Goal: Task Accomplishment & Management: Manage account settings

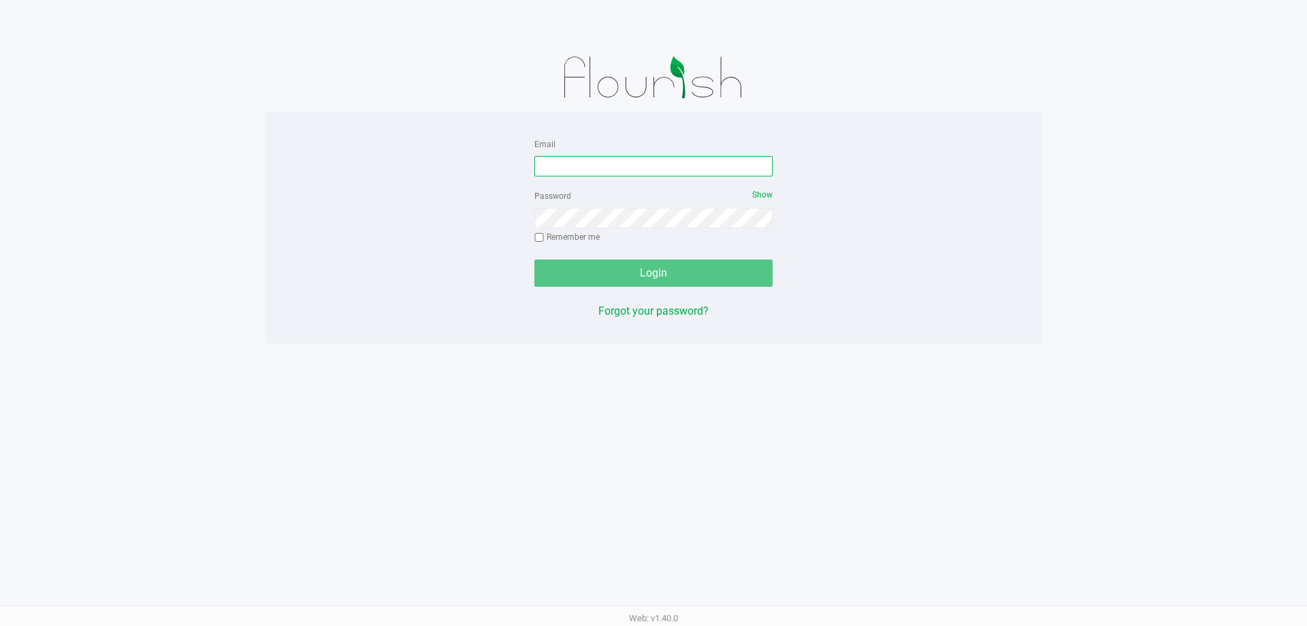
click at [583, 174] on input "Email" at bounding box center [654, 166] width 238 height 20
type input "[EMAIL_ADDRESS][DOMAIN_NAME]"
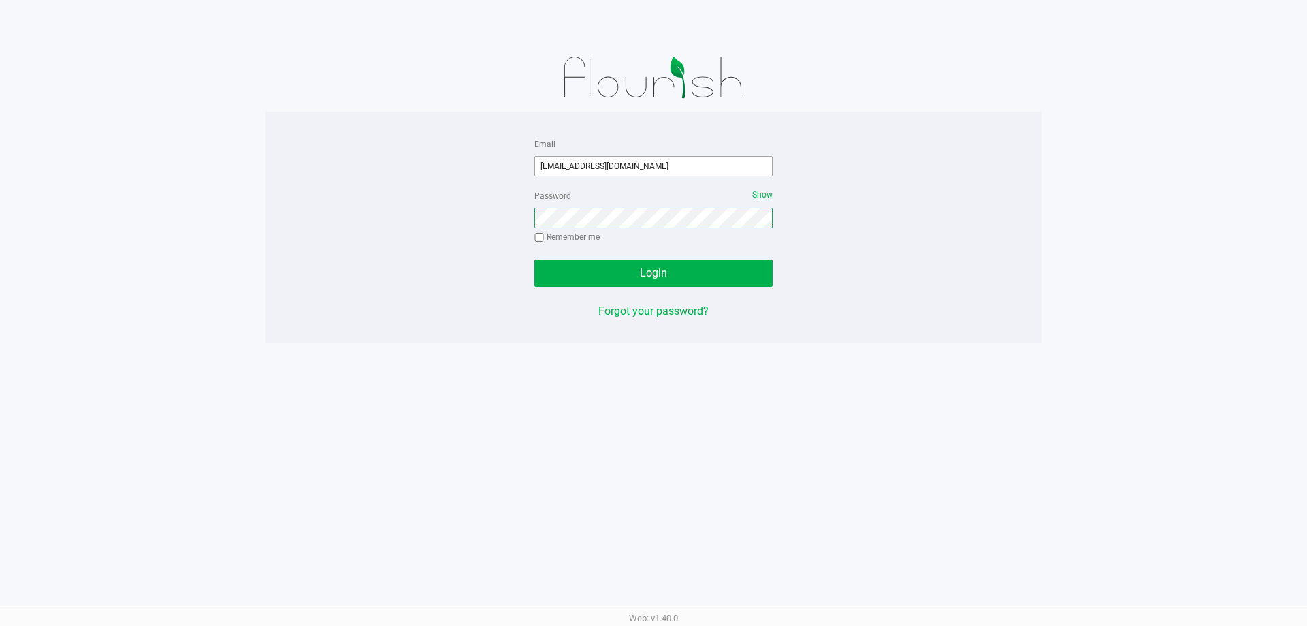
click at [535, 259] on button "Login" at bounding box center [654, 272] width 238 height 27
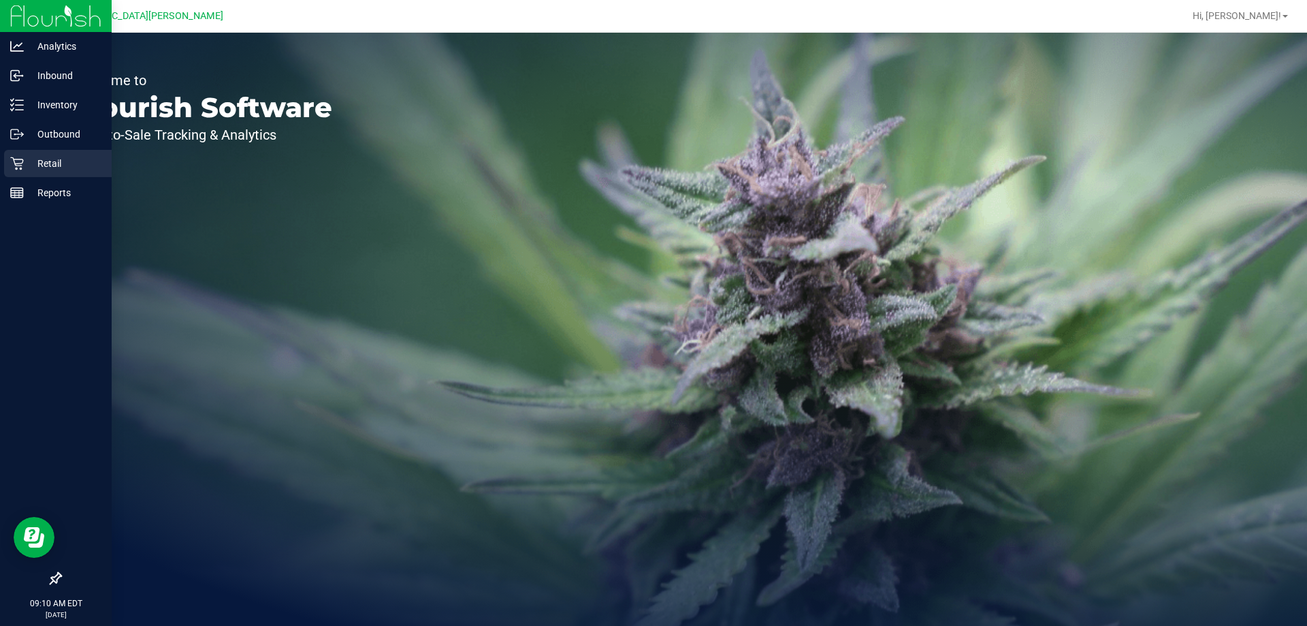
click at [20, 161] on icon at bounding box center [17, 164] width 14 height 14
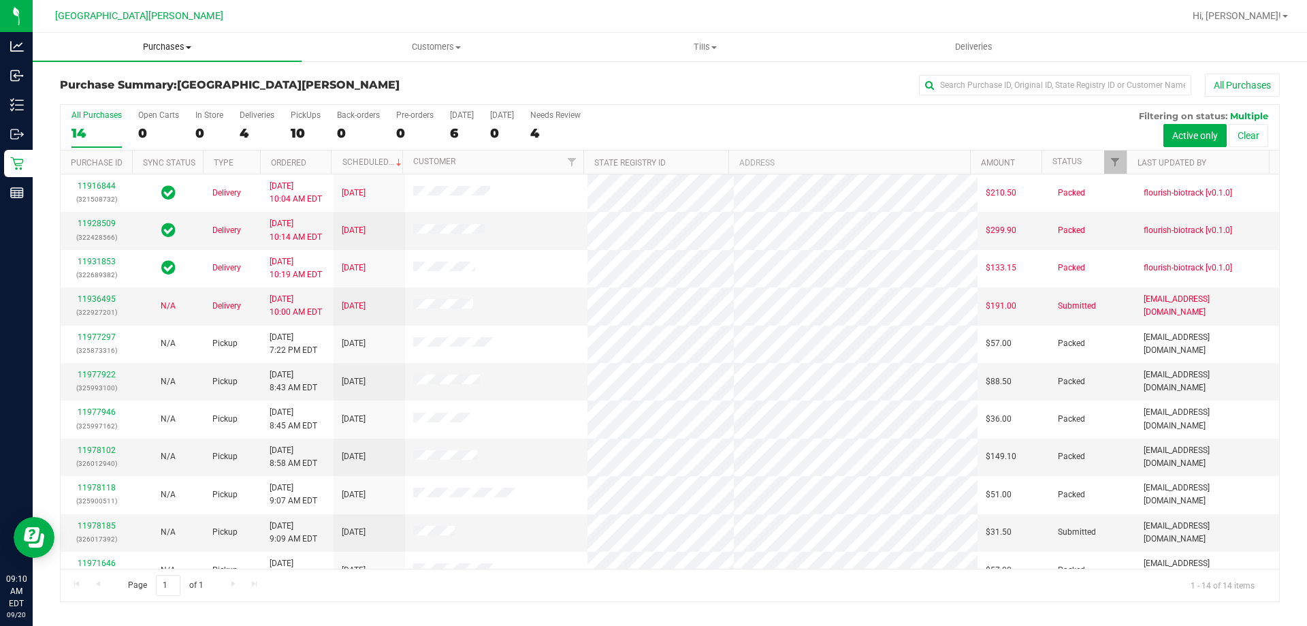
click at [172, 52] on span "Purchases" at bounding box center [167, 47] width 269 height 12
click at [134, 93] on li "Fulfillment" at bounding box center [167, 99] width 269 height 16
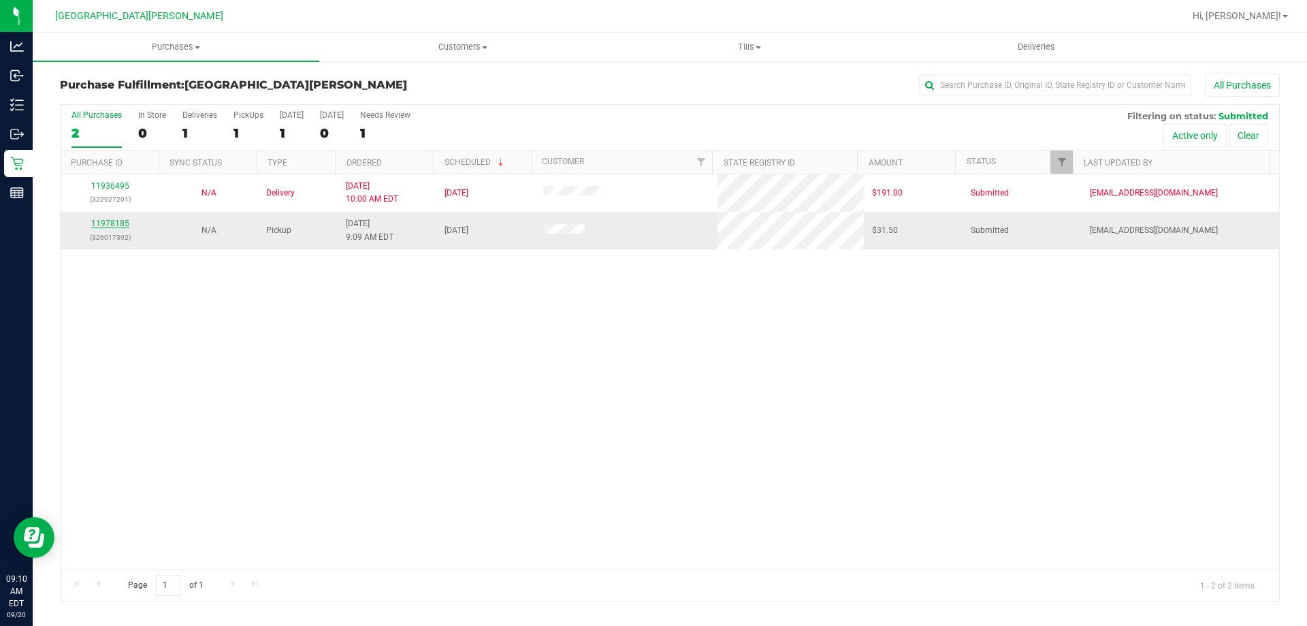
click at [118, 225] on link "11978185" at bounding box center [110, 224] width 38 height 10
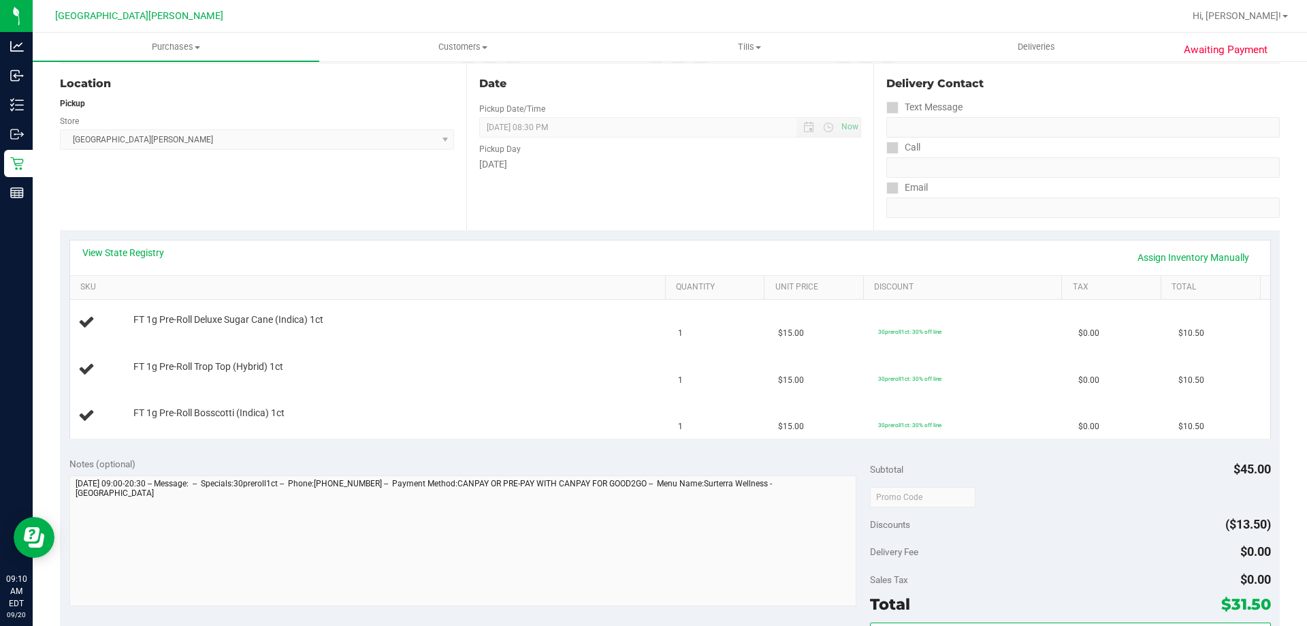
scroll to position [204, 0]
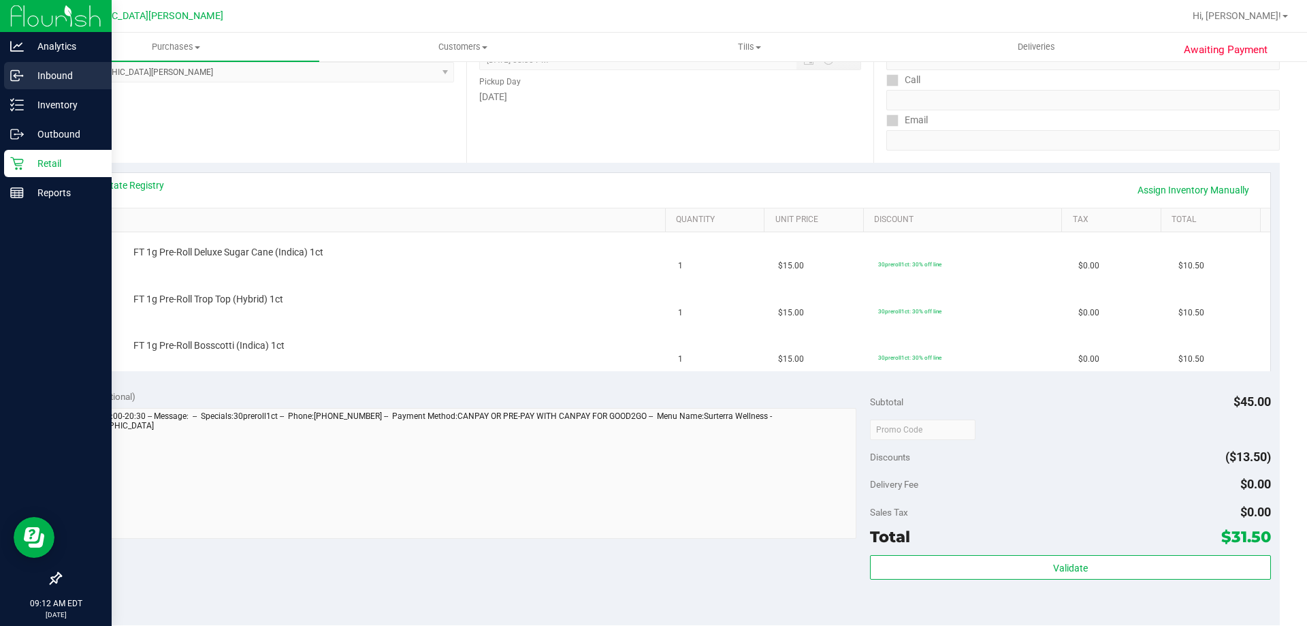
click at [60, 80] on p "Inbound" at bounding box center [65, 75] width 82 height 16
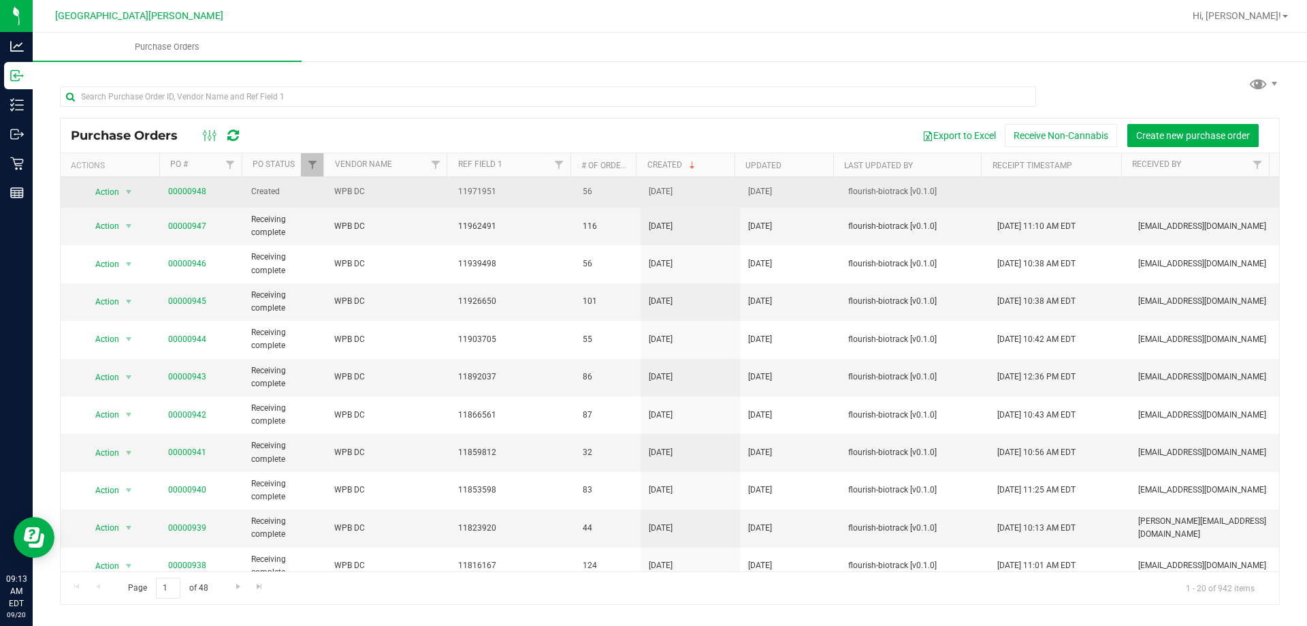
click at [189, 197] on span "00000948" at bounding box center [187, 191] width 38 height 13
click at [189, 193] on link "00000948" at bounding box center [187, 192] width 38 height 10
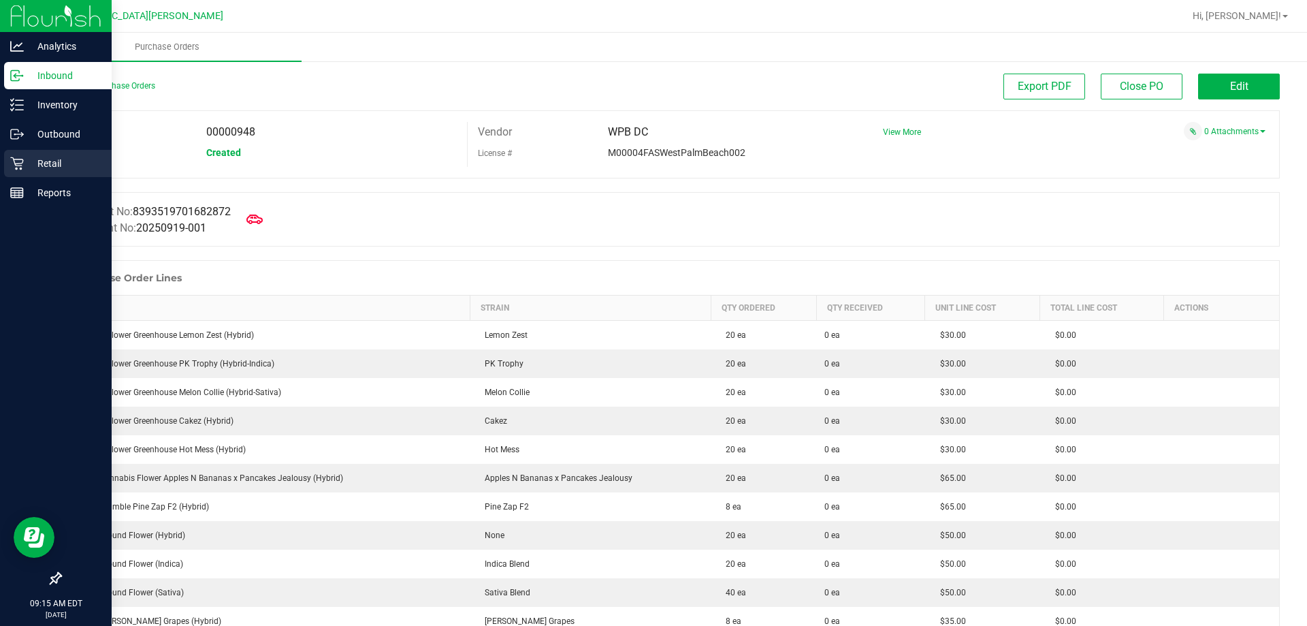
click at [31, 150] on div "Retail" at bounding box center [58, 163] width 108 height 27
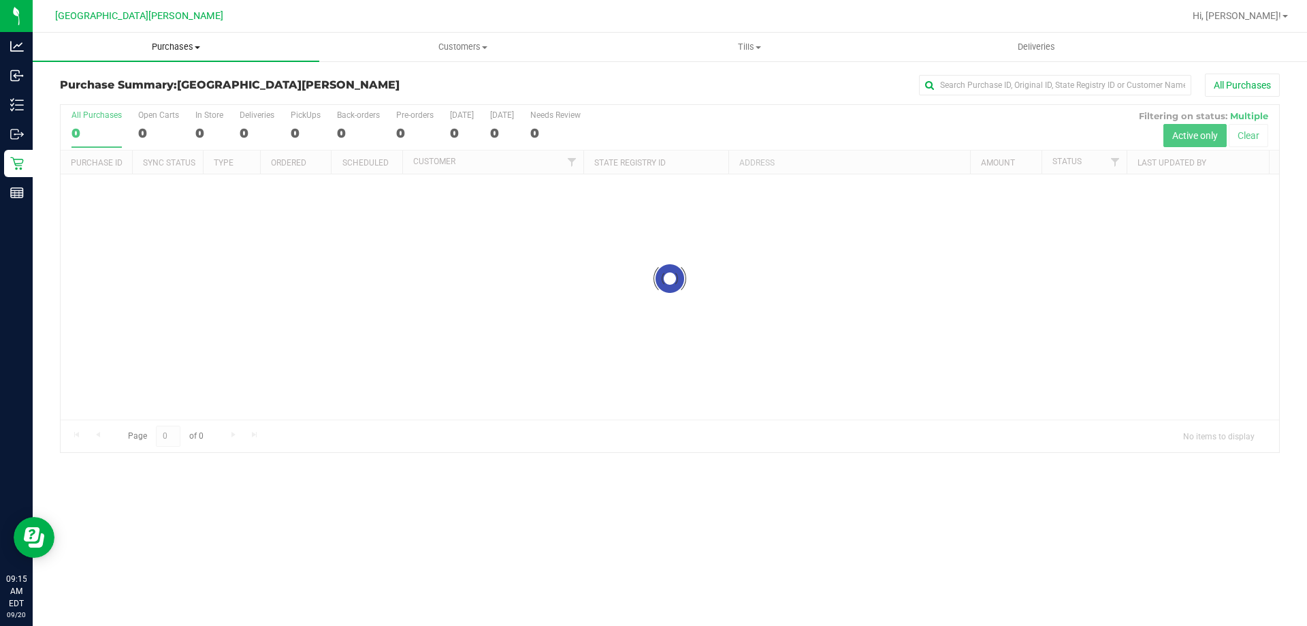
click at [183, 49] on span "Purchases" at bounding box center [176, 47] width 287 height 12
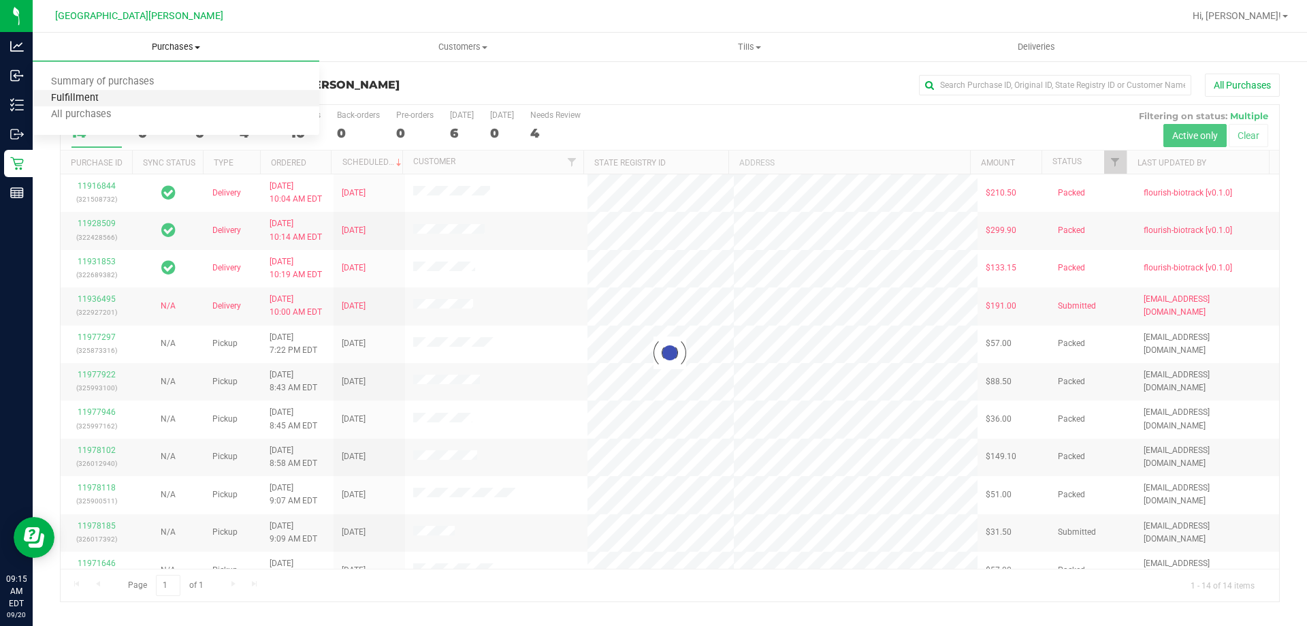
click at [99, 96] on span "Fulfillment" at bounding box center [75, 99] width 84 height 12
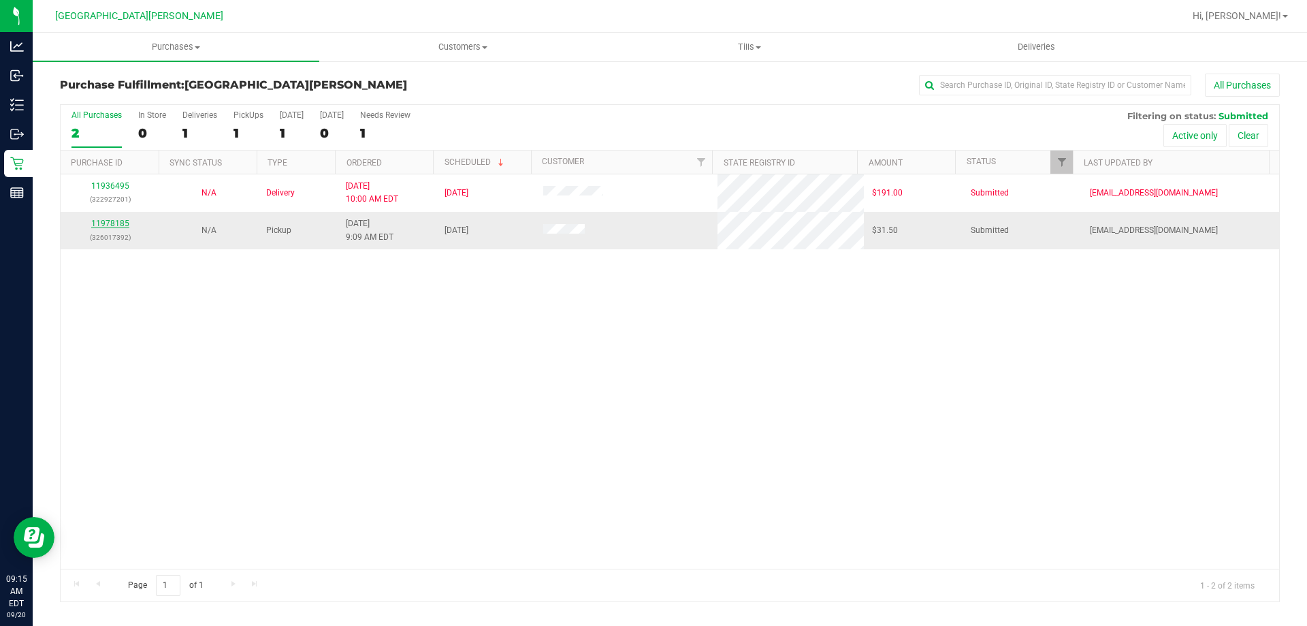
click at [106, 225] on link "11978185" at bounding box center [110, 224] width 38 height 10
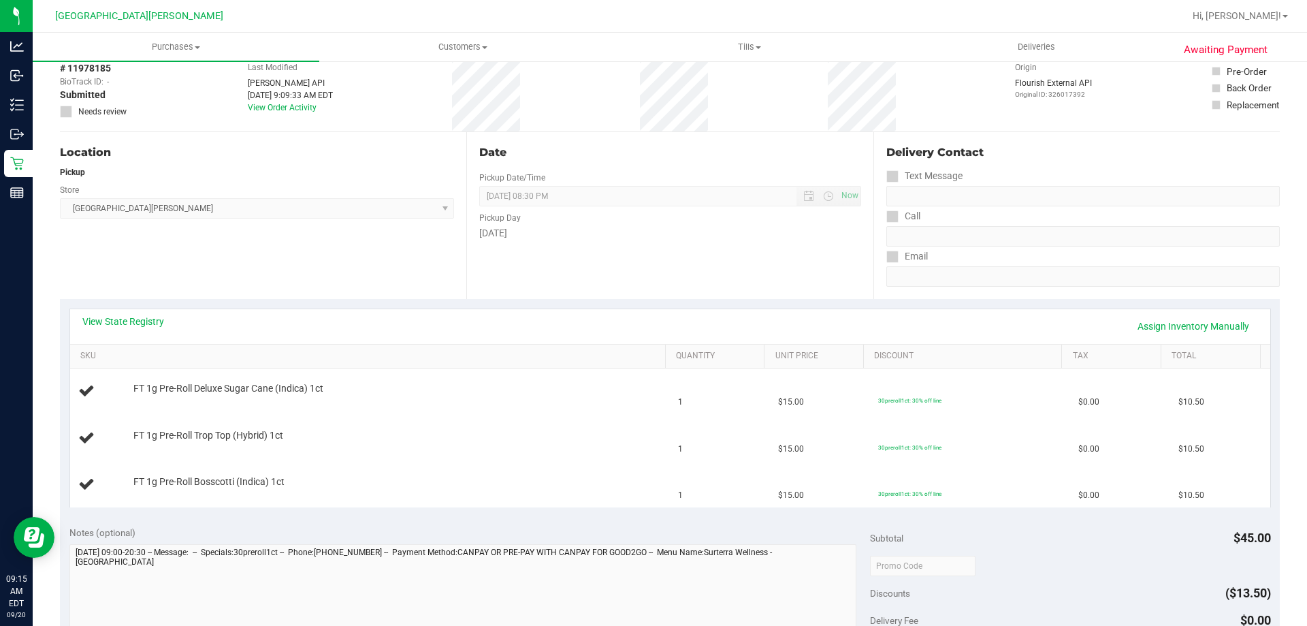
scroll to position [136, 0]
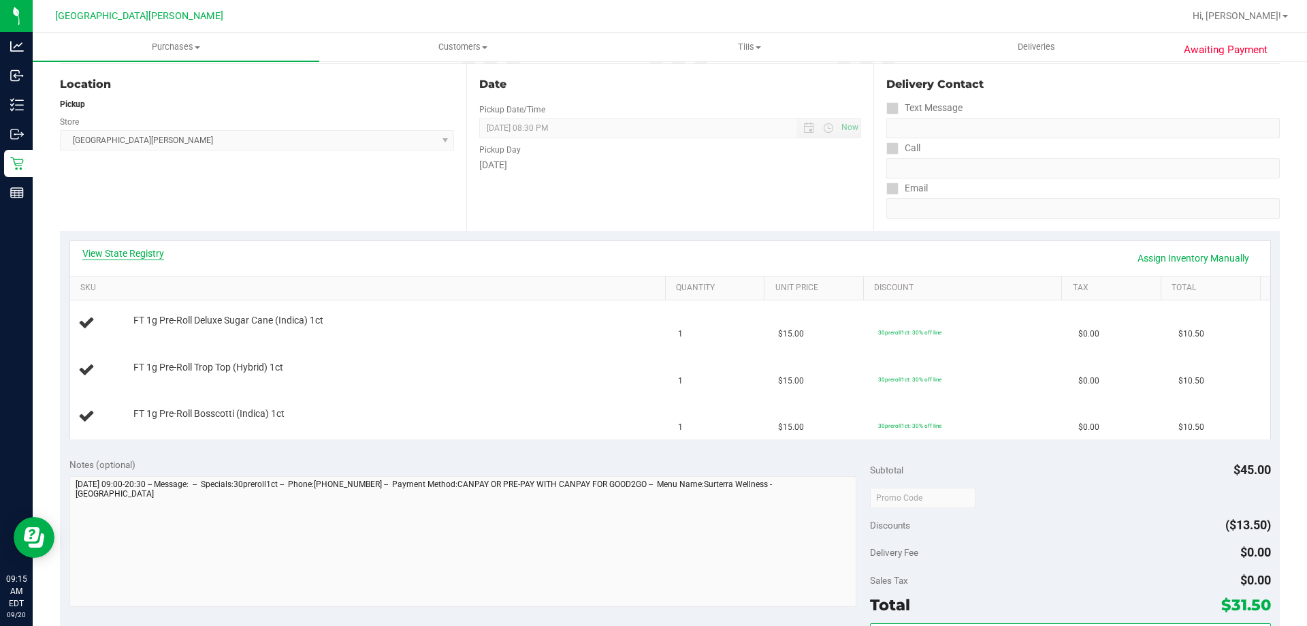
click at [144, 257] on link "View State Registry" at bounding box center [123, 254] width 82 height 14
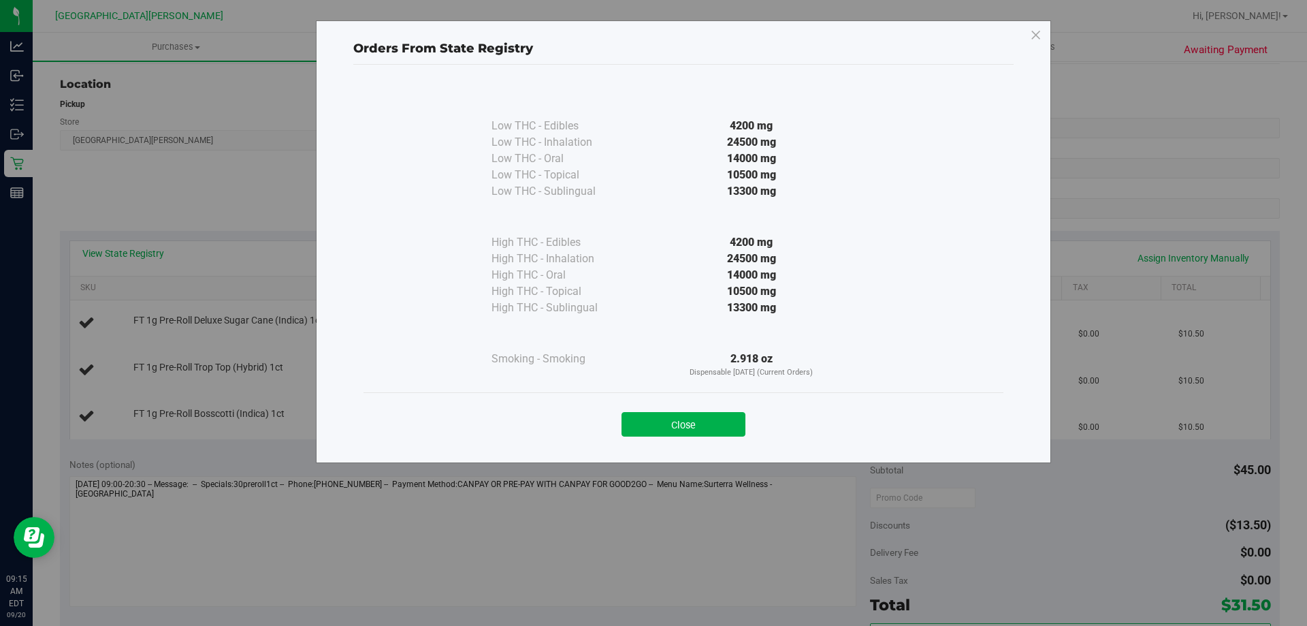
click at [694, 411] on div "Close" at bounding box center [684, 420] width 620 height 34
click at [652, 424] on button "Close" at bounding box center [684, 424] width 124 height 25
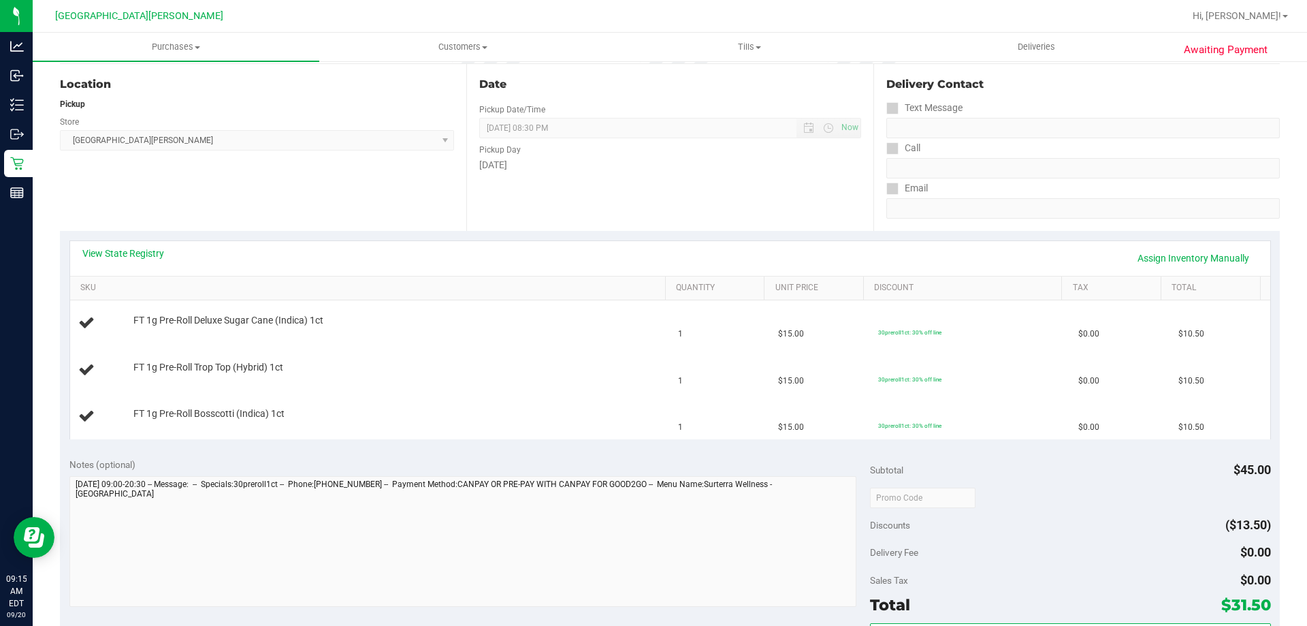
click at [592, 266] on div "View State Registry Assign Inventory Manually" at bounding box center [670, 258] width 1176 height 23
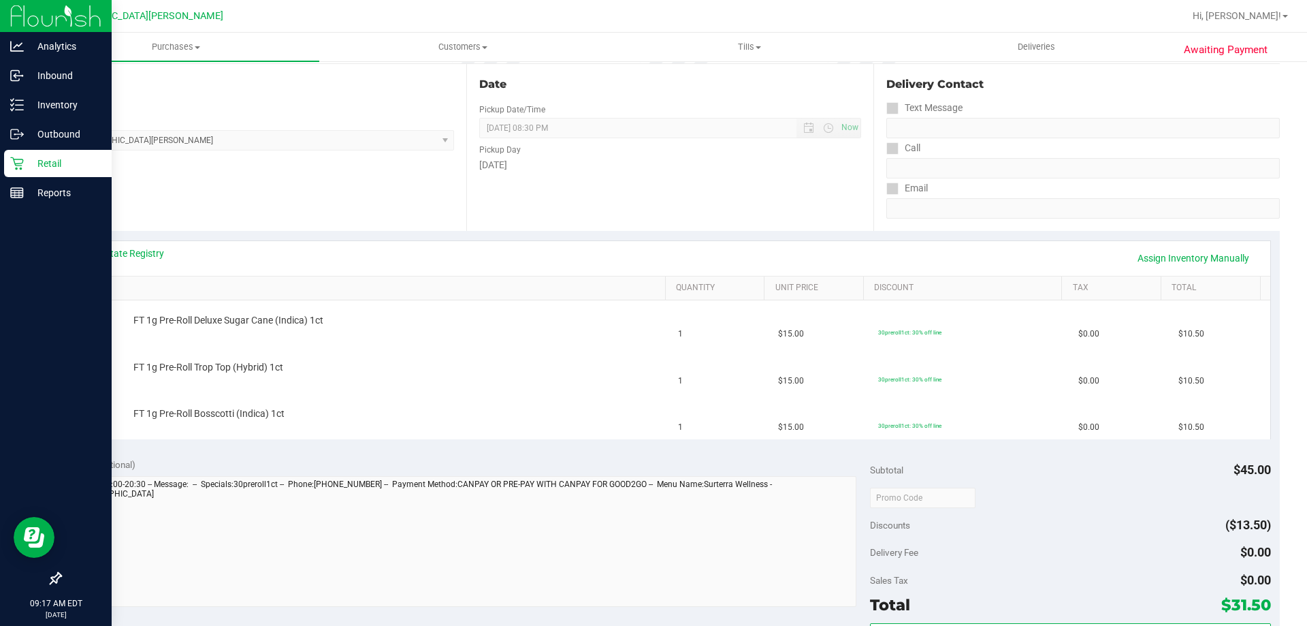
click at [27, 167] on p "Retail" at bounding box center [65, 163] width 82 height 16
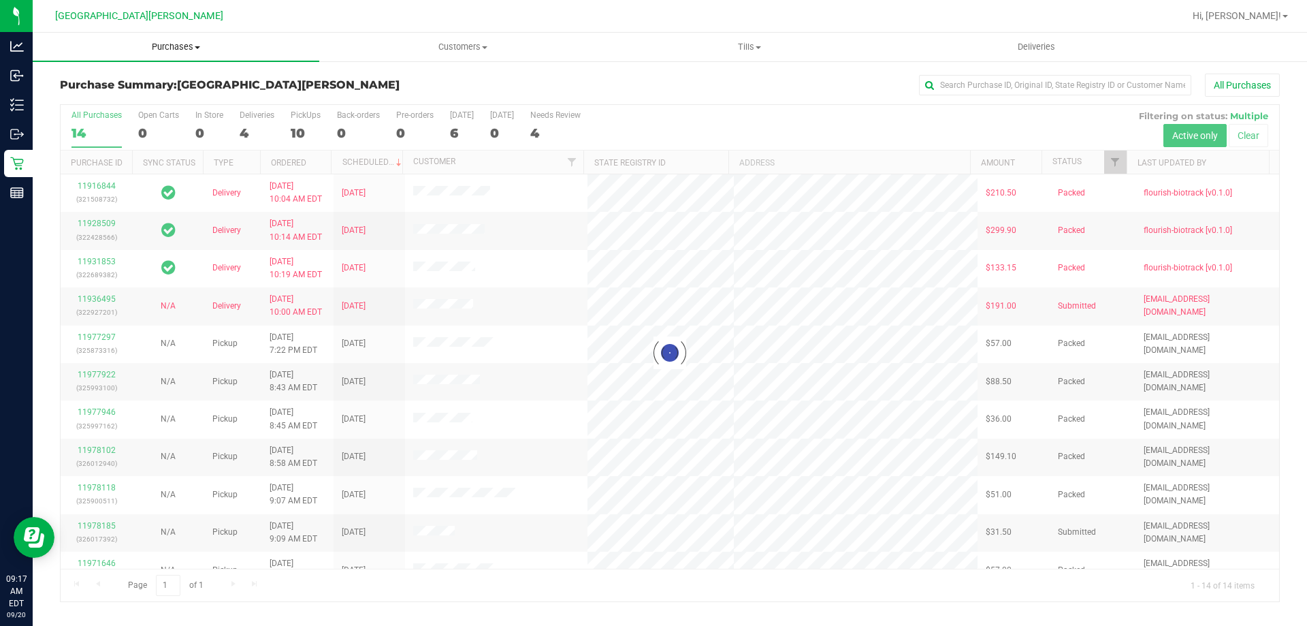
click at [185, 44] on span "Purchases" at bounding box center [176, 47] width 287 height 12
click at [121, 103] on li "Fulfillment" at bounding box center [176, 99] width 287 height 16
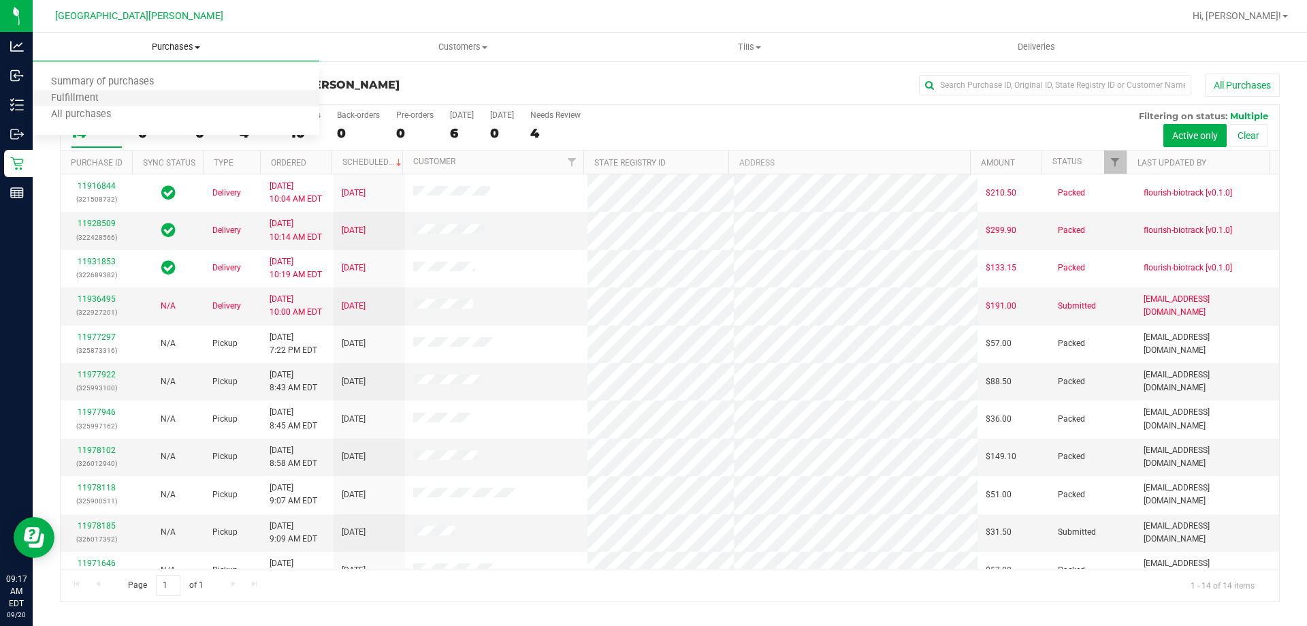
click at [121, 103] on li "Fulfillment" at bounding box center [176, 99] width 287 height 16
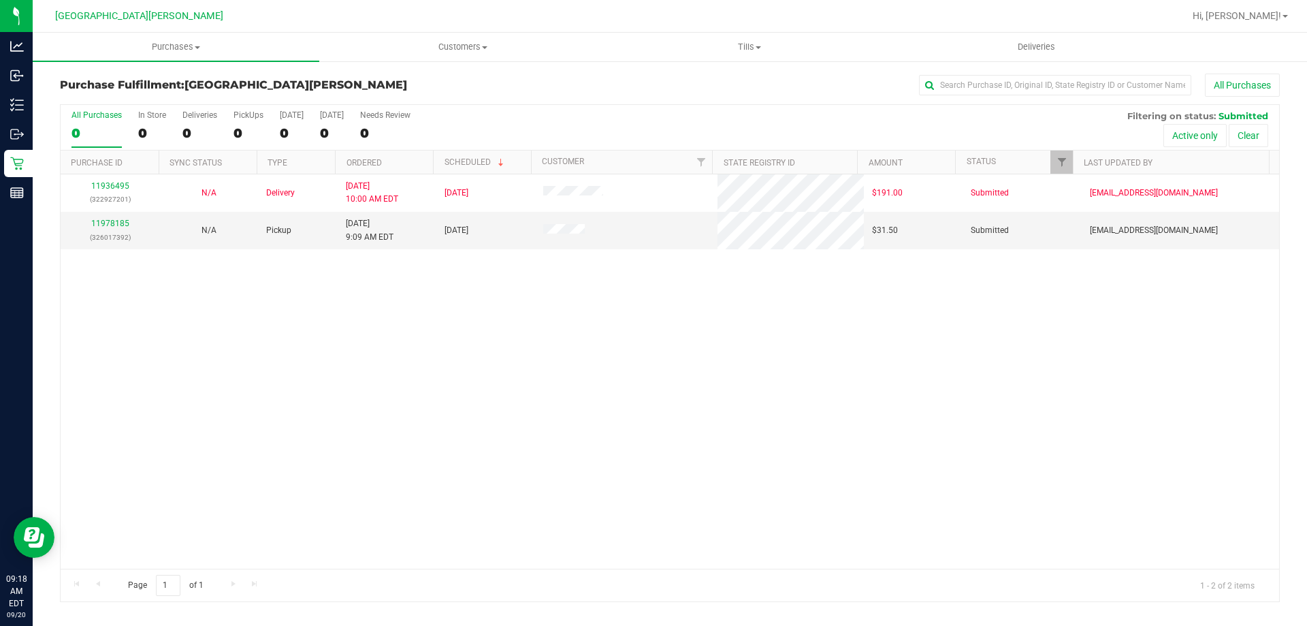
click at [402, 382] on div "11936495 (322927201) N/A Delivery [DATE] 10:00 AM EDT 9/26/2025 $191.00 Submitt…" at bounding box center [670, 371] width 1219 height 394
click at [102, 225] on link "11978185" at bounding box center [110, 224] width 38 height 10
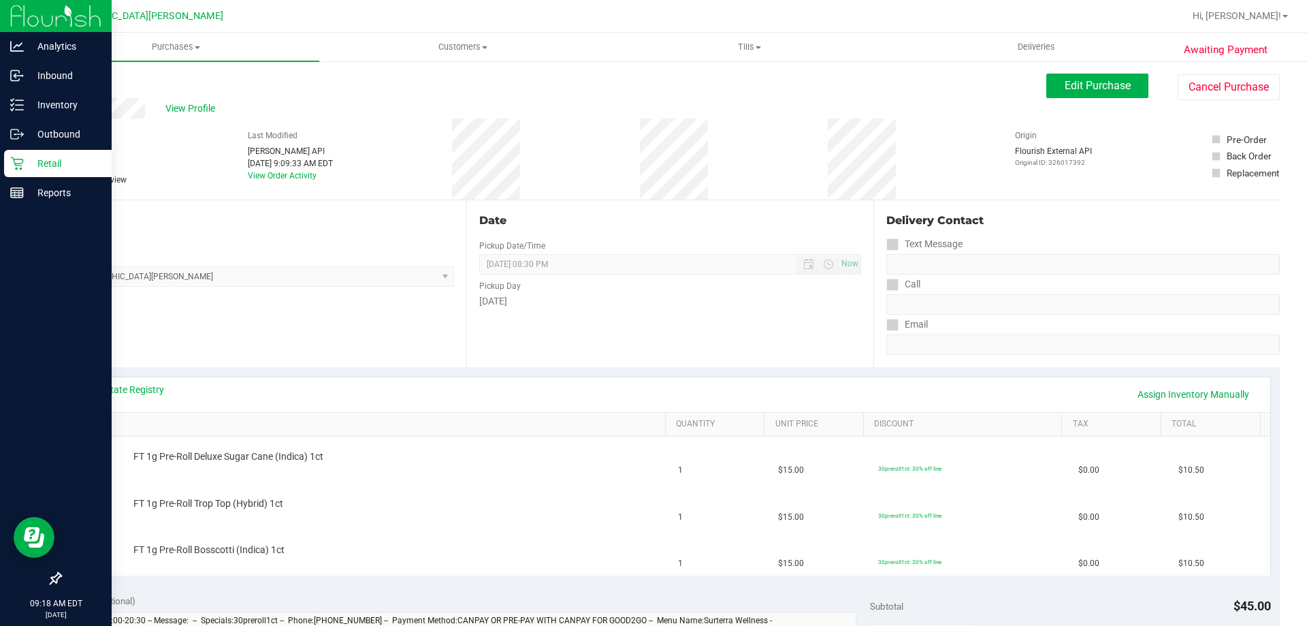
click at [6, 167] on div "Retail" at bounding box center [58, 163] width 108 height 27
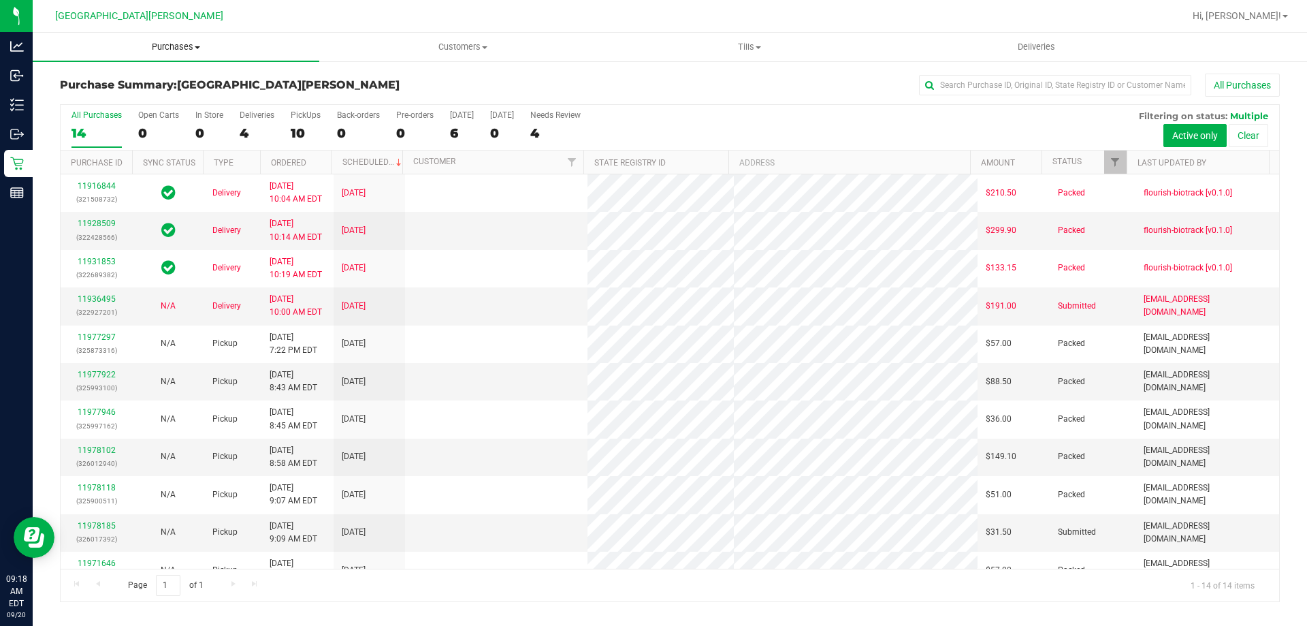
click at [180, 51] on span "Purchases" at bounding box center [176, 47] width 287 height 12
click at [108, 97] on span "Fulfillment" at bounding box center [75, 99] width 84 height 12
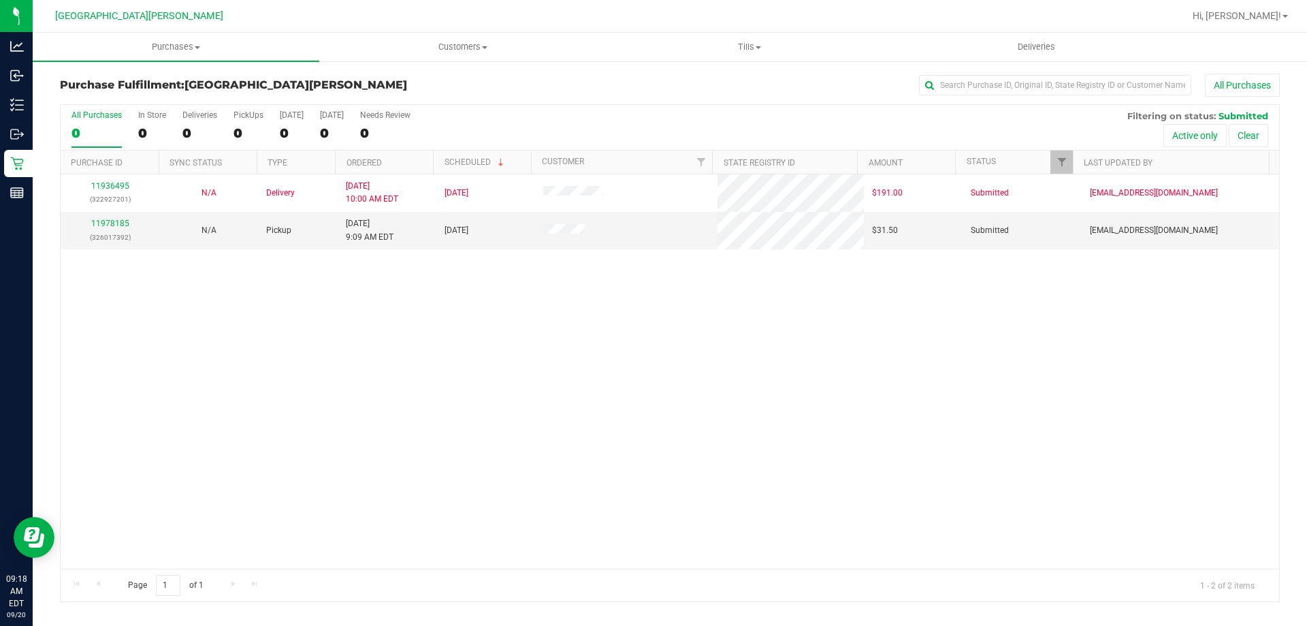
click at [202, 323] on div "11936495 (322927201) N/A Delivery [DATE] 10:00 AM EDT 9/26/2025 $191.00 Submitt…" at bounding box center [670, 371] width 1219 height 394
click at [98, 221] on link "11978185" at bounding box center [110, 224] width 38 height 10
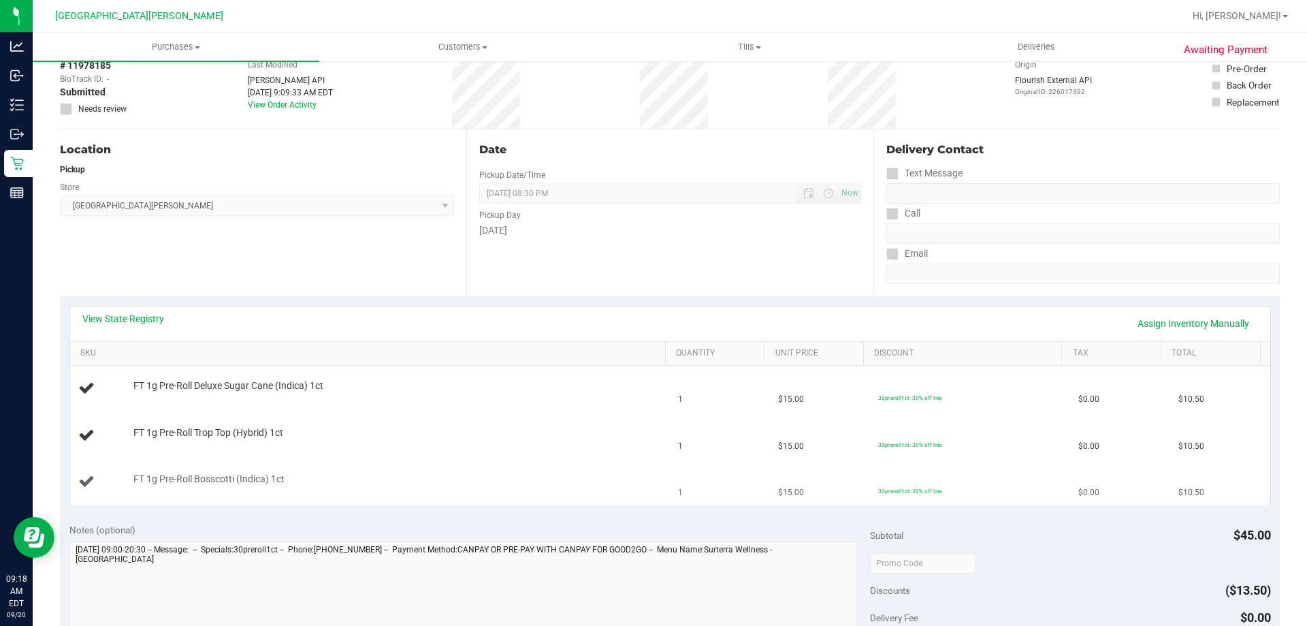
scroll to position [136, 0]
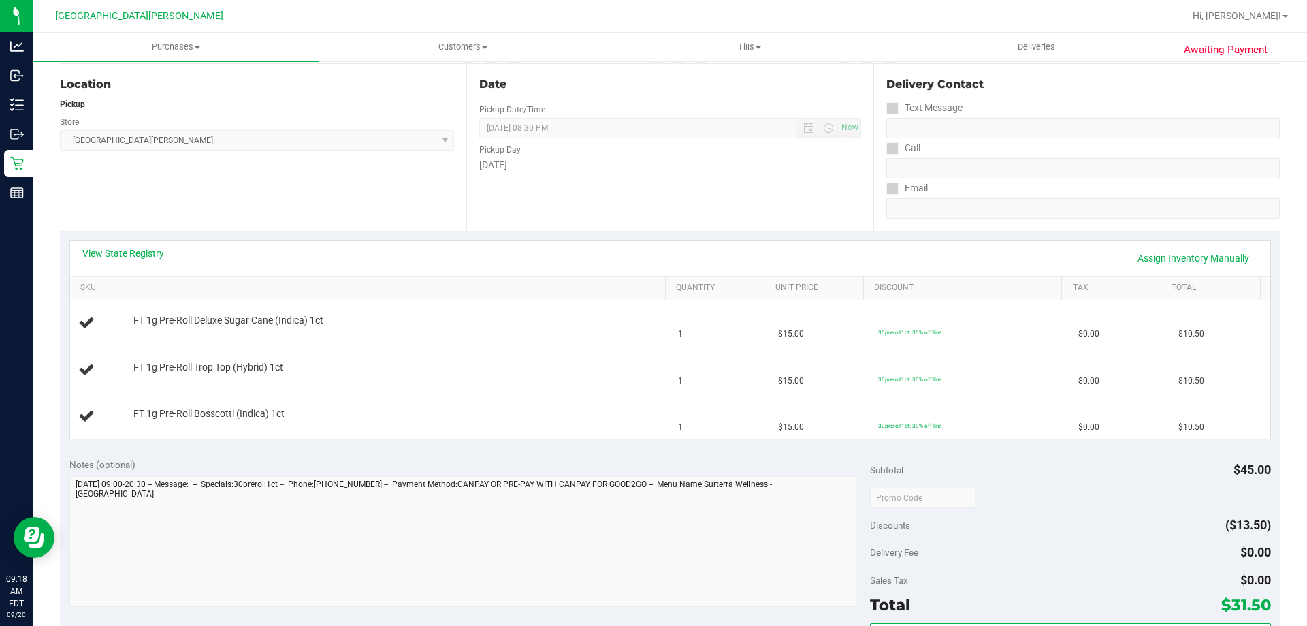
click at [127, 252] on link "View State Registry" at bounding box center [123, 254] width 82 height 14
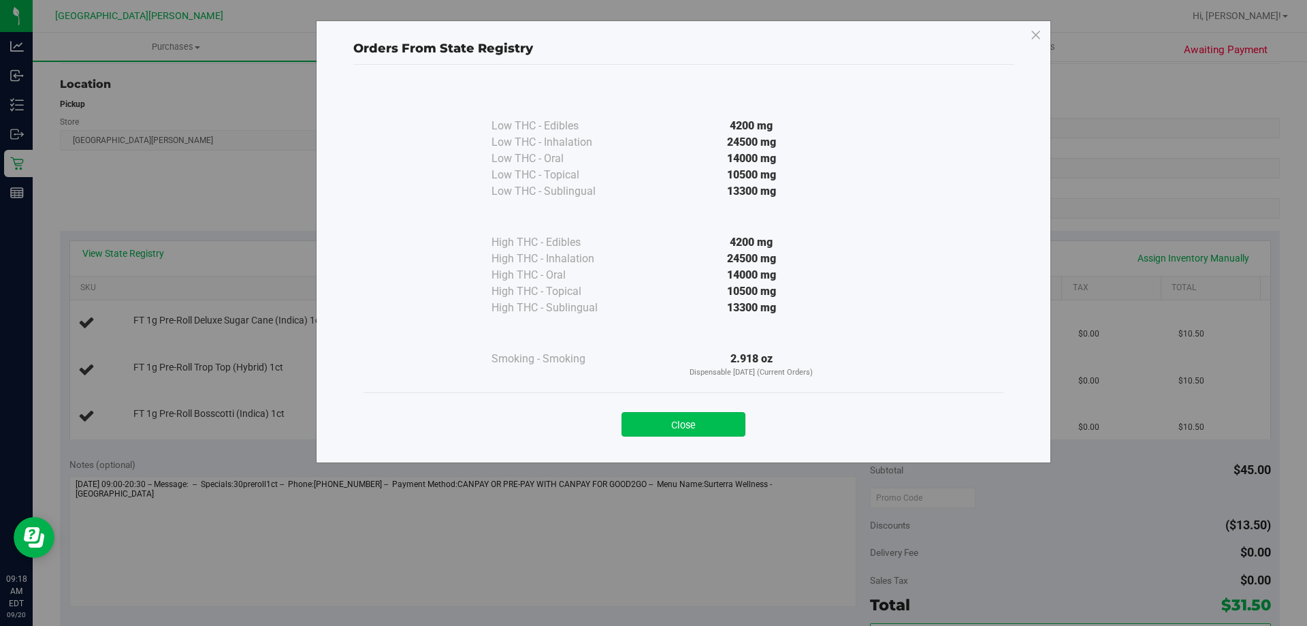
click at [688, 428] on button "Close" at bounding box center [684, 424] width 124 height 25
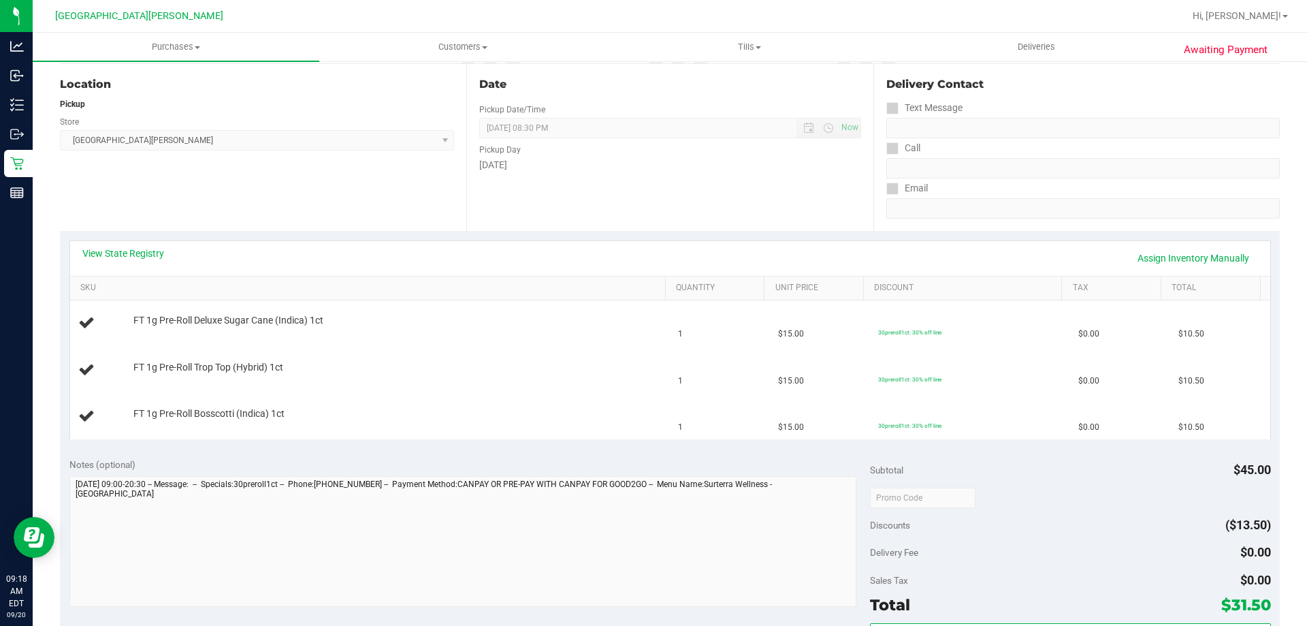
click at [579, 249] on div "View State Registry Assign Inventory Manually" at bounding box center [670, 258] width 1176 height 23
click at [389, 236] on div "View State Registry Assign Inventory Manually SKU Quantity Unit Price Discount …" at bounding box center [670, 339] width 1220 height 217
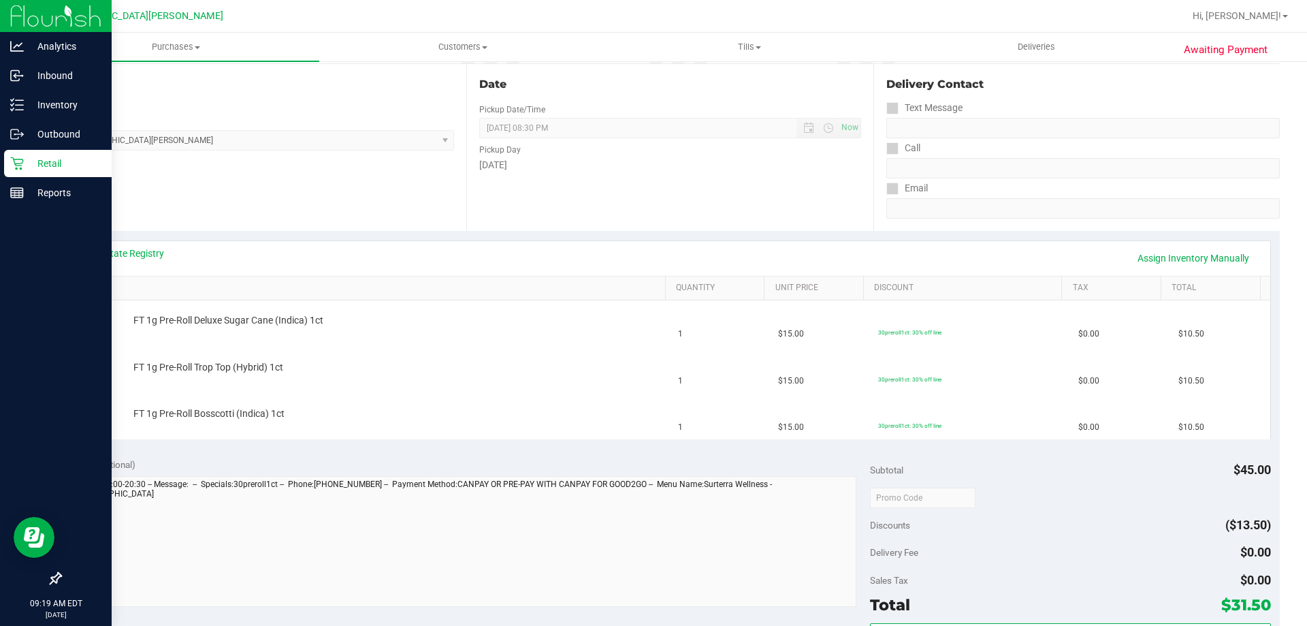
click at [66, 154] on div "Retail" at bounding box center [58, 163] width 108 height 27
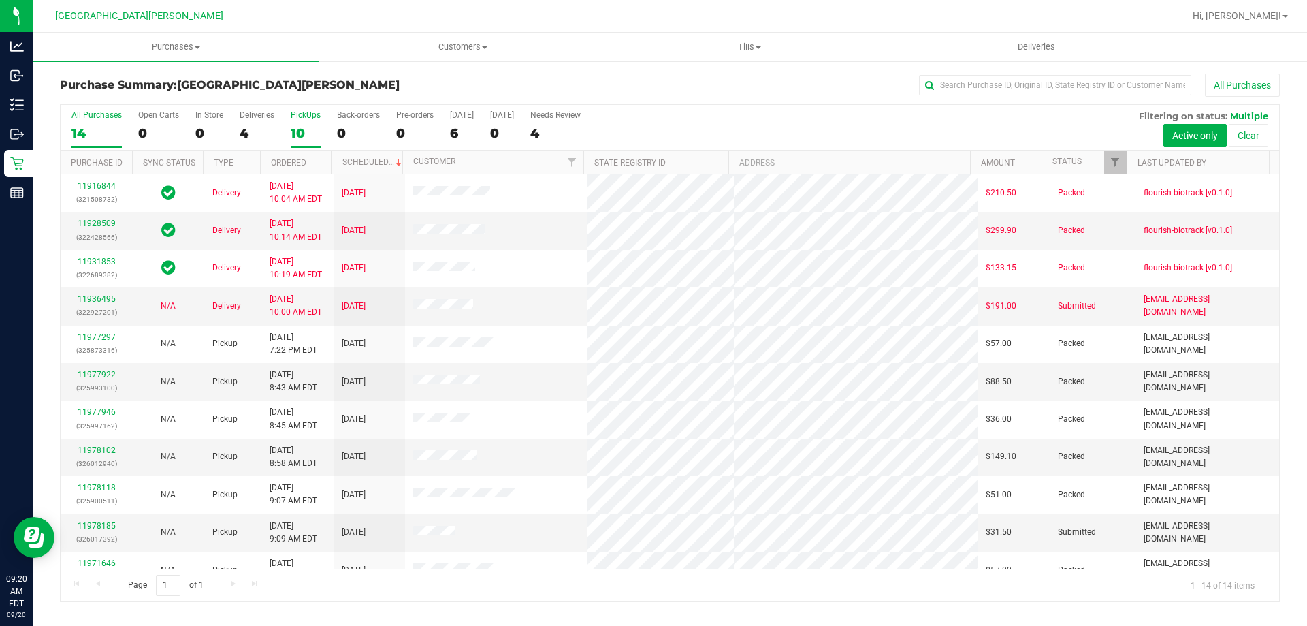
click at [307, 116] on div "PickUps" at bounding box center [306, 115] width 30 height 10
click at [0, 0] on input "PickUps 10" at bounding box center [0, 0] width 0 height 0
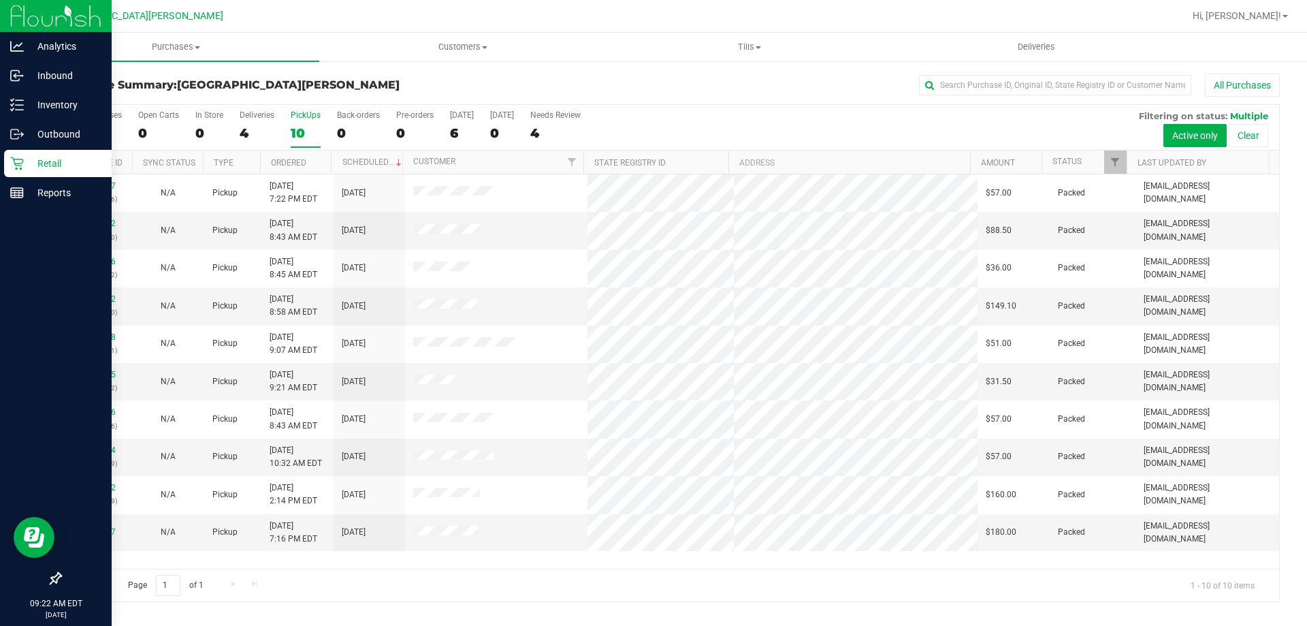
click at [28, 170] on p "Retail" at bounding box center [65, 163] width 82 height 16
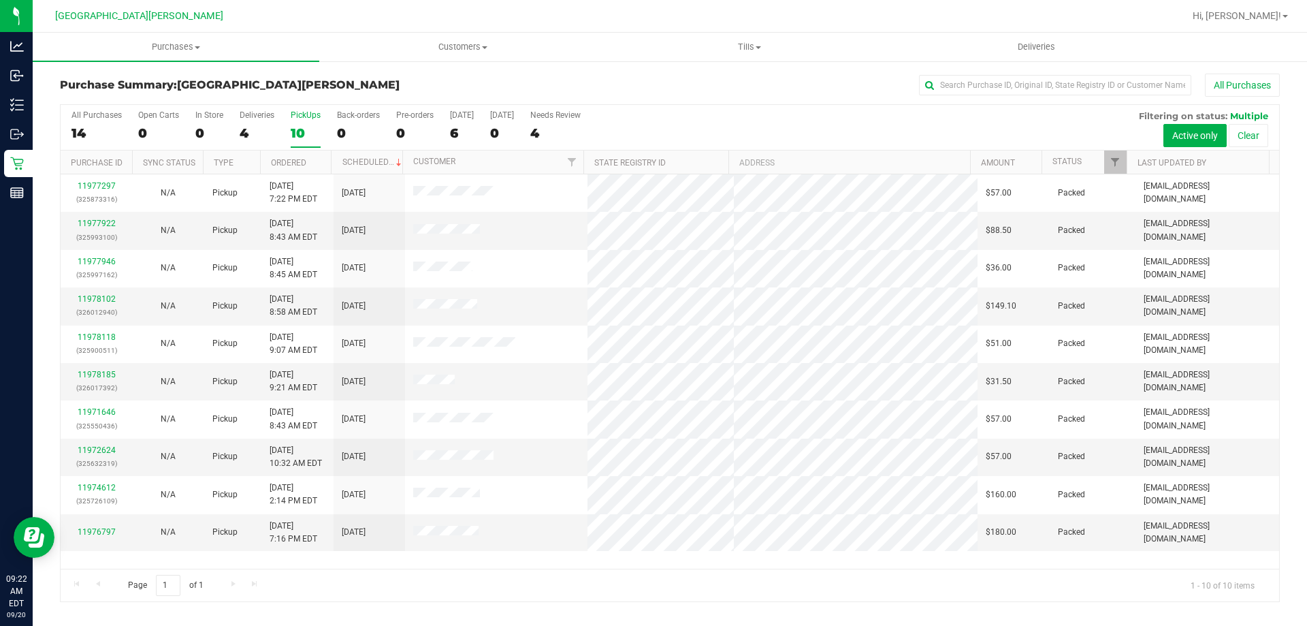
click at [306, 113] on div "PickUps" at bounding box center [306, 115] width 30 height 10
click at [0, 0] on input "PickUps 10" at bounding box center [0, 0] width 0 height 0
click at [304, 126] on div "10" at bounding box center [306, 133] width 30 height 16
click at [0, 0] on input "PickUps 10" at bounding box center [0, 0] width 0 height 0
click at [309, 124] on label "PickUps 10" at bounding box center [306, 128] width 30 height 37
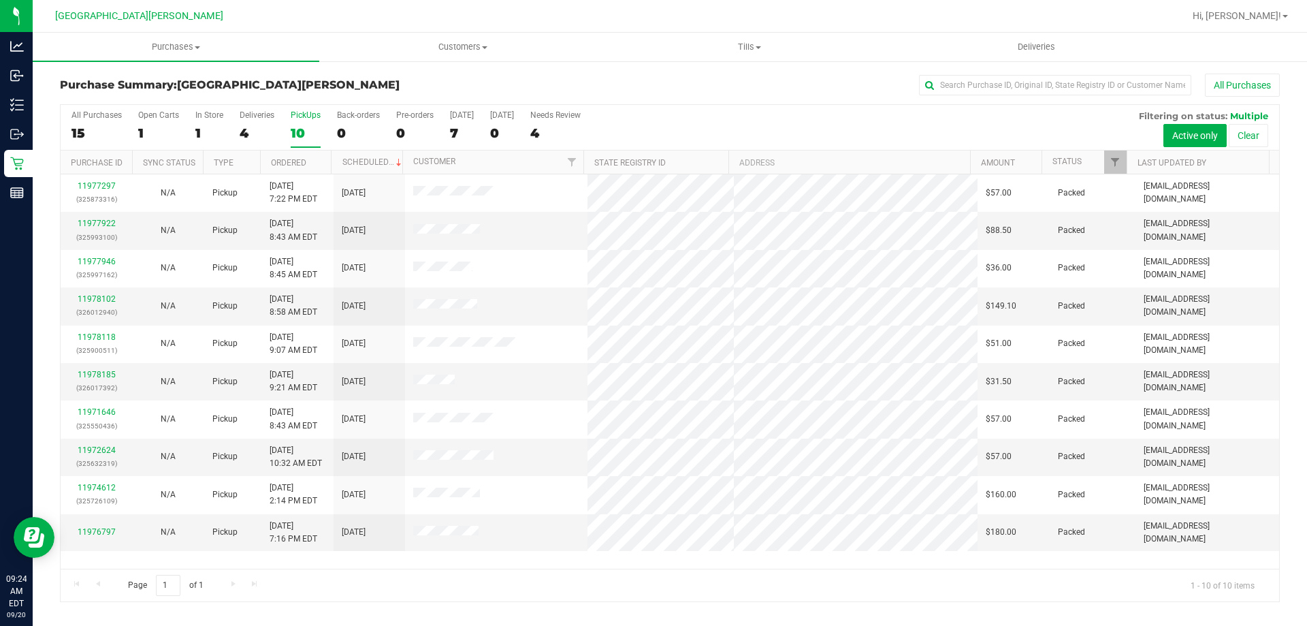
click at [0, 0] on input "PickUps 10" at bounding box center [0, 0] width 0 height 0
click at [253, 122] on label "Deliveries 4" at bounding box center [257, 128] width 35 height 37
click at [0, 0] on input "Deliveries 4" at bounding box center [0, 0] width 0 height 0
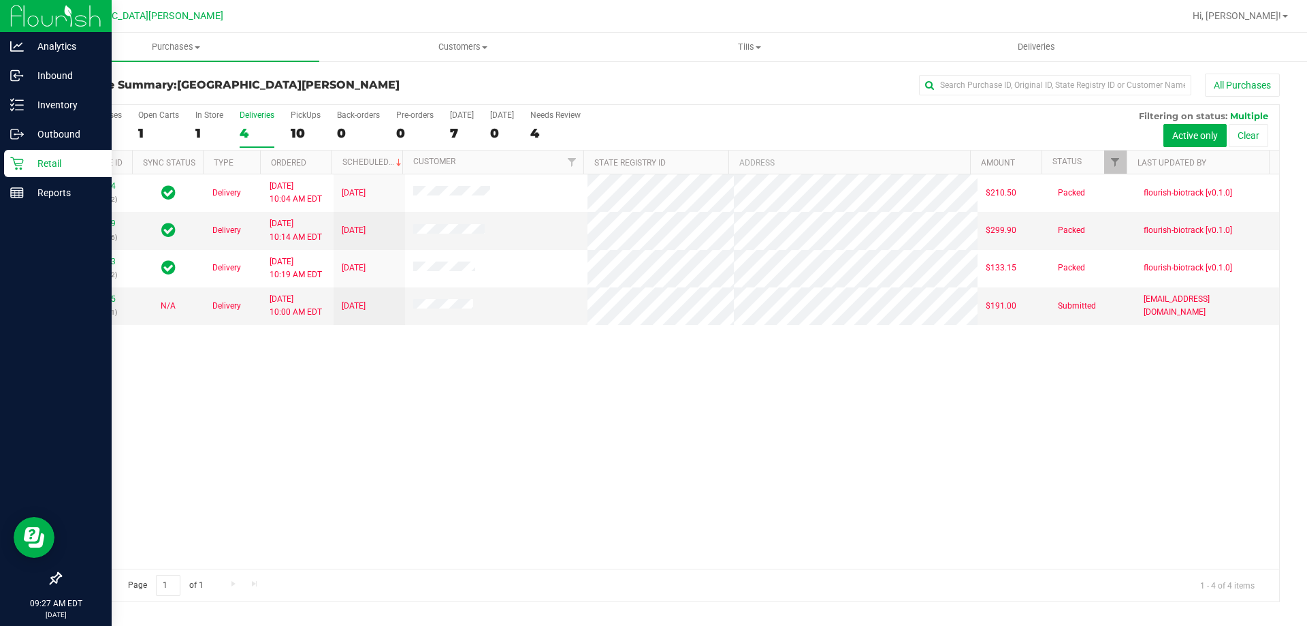
click at [48, 163] on p "Retail" at bounding box center [65, 163] width 82 height 16
click at [64, 67] on div "Inbound" at bounding box center [58, 75] width 108 height 27
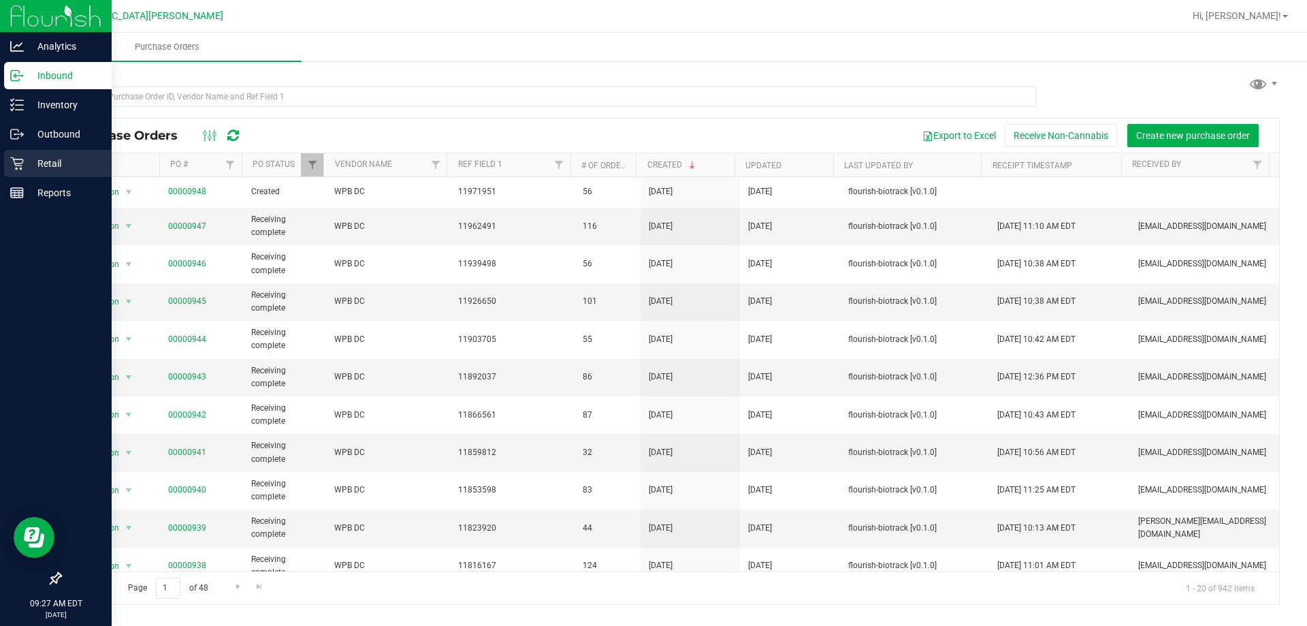
click at [18, 170] on icon at bounding box center [17, 164] width 14 height 14
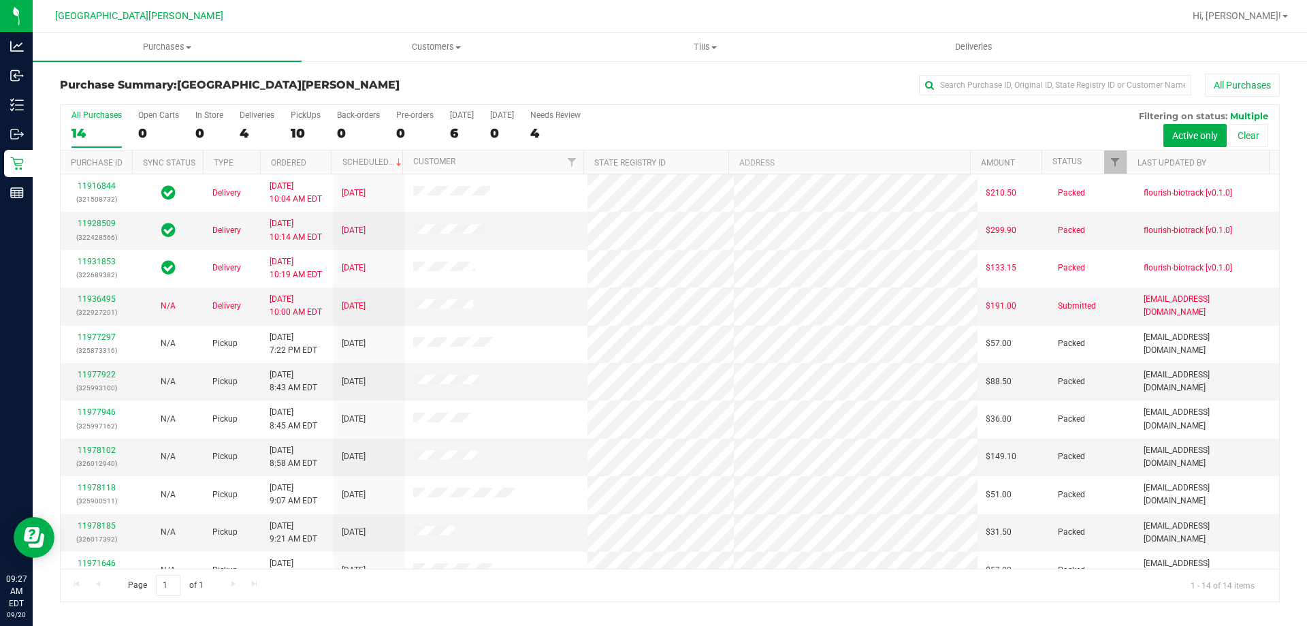
click at [308, 132] on div "10" at bounding box center [306, 133] width 30 height 16
click at [0, 0] on input "PickUps 10" at bounding box center [0, 0] width 0 height 0
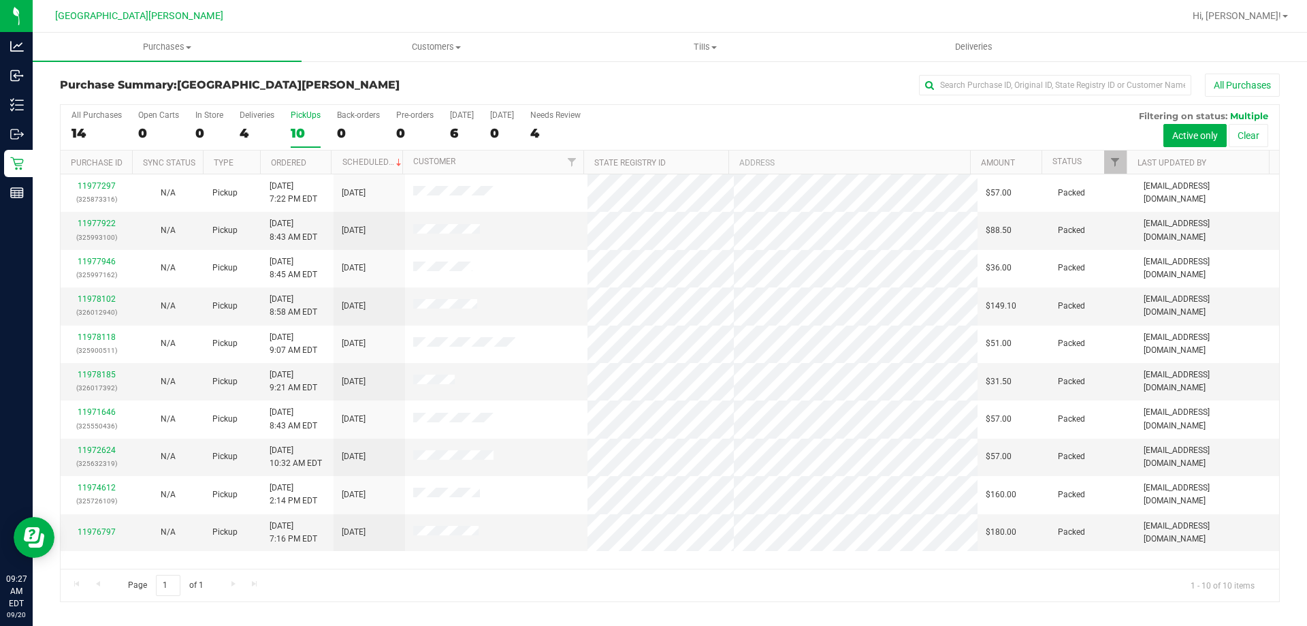
click at [309, 12] on div at bounding box center [714, 16] width 940 height 27
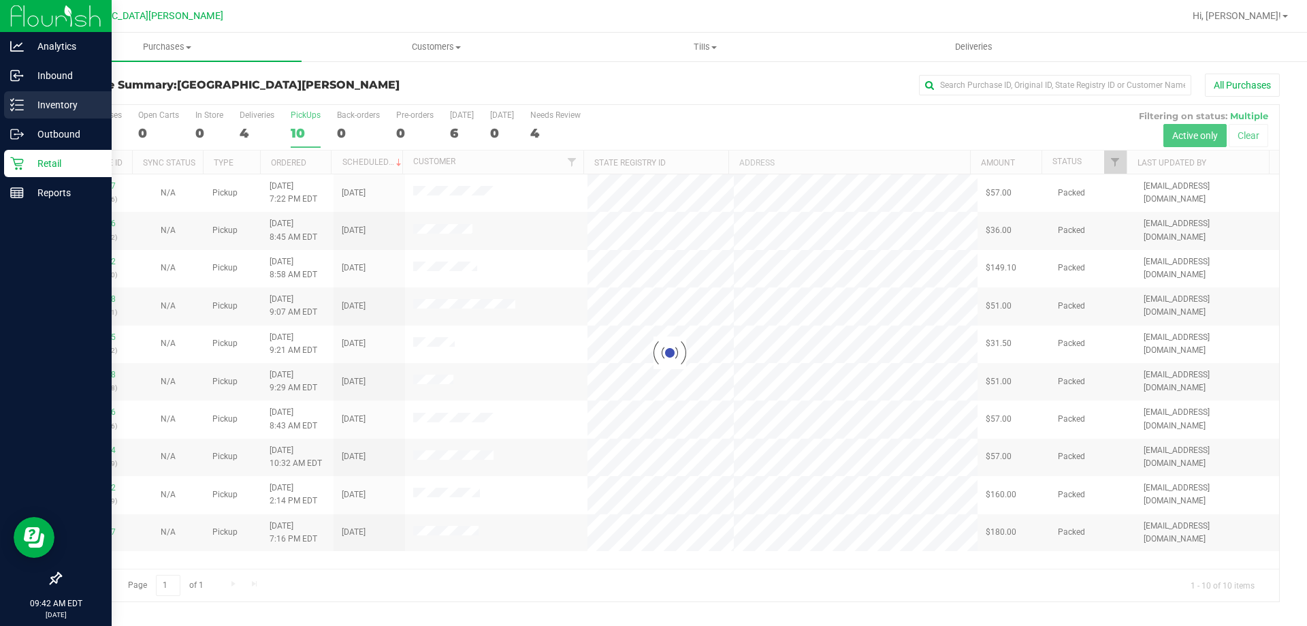
click at [25, 112] on p "Inventory" at bounding box center [65, 105] width 82 height 16
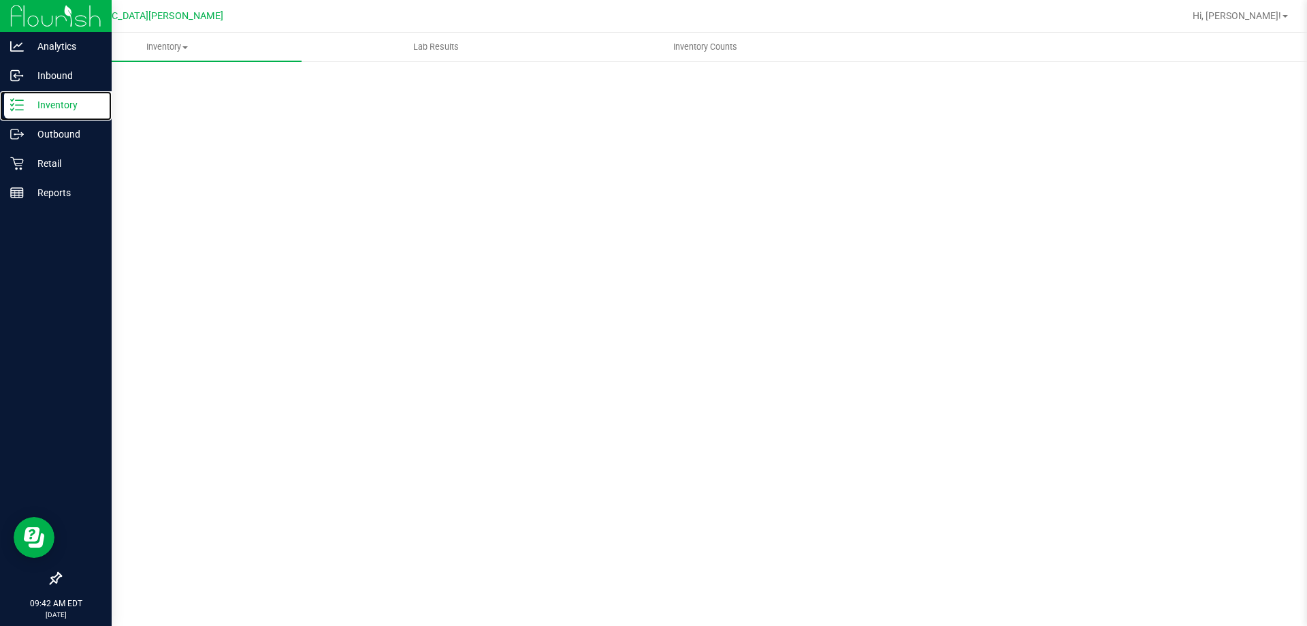
click at [25, 112] on p "Inventory" at bounding box center [65, 105] width 82 height 16
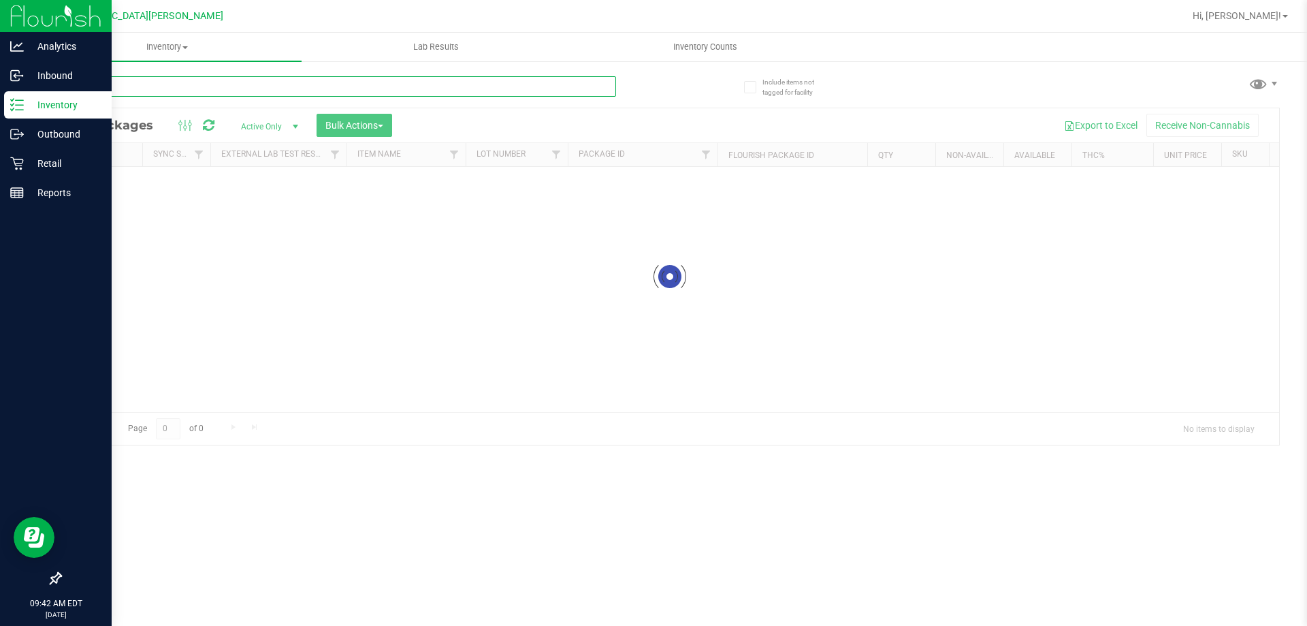
click at [140, 84] on input "text" at bounding box center [338, 86] width 556 height 20
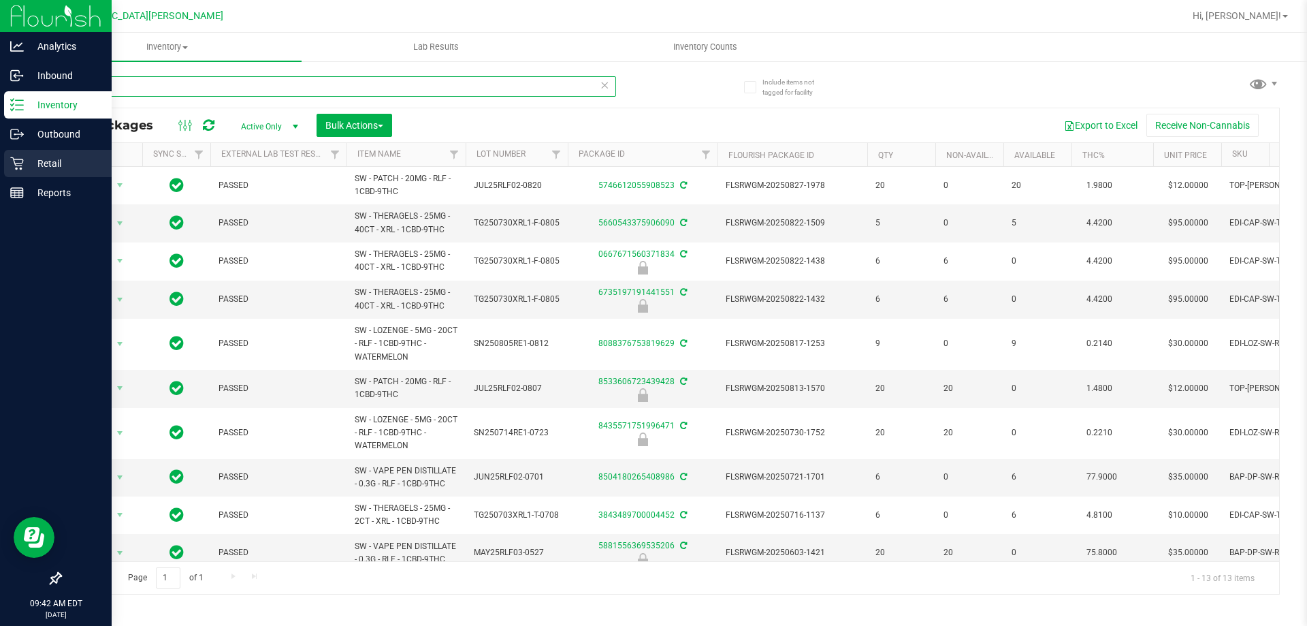
type input "relief"
click at [17, 168] on icon at bounding box center [16, 163] width 13 height 13
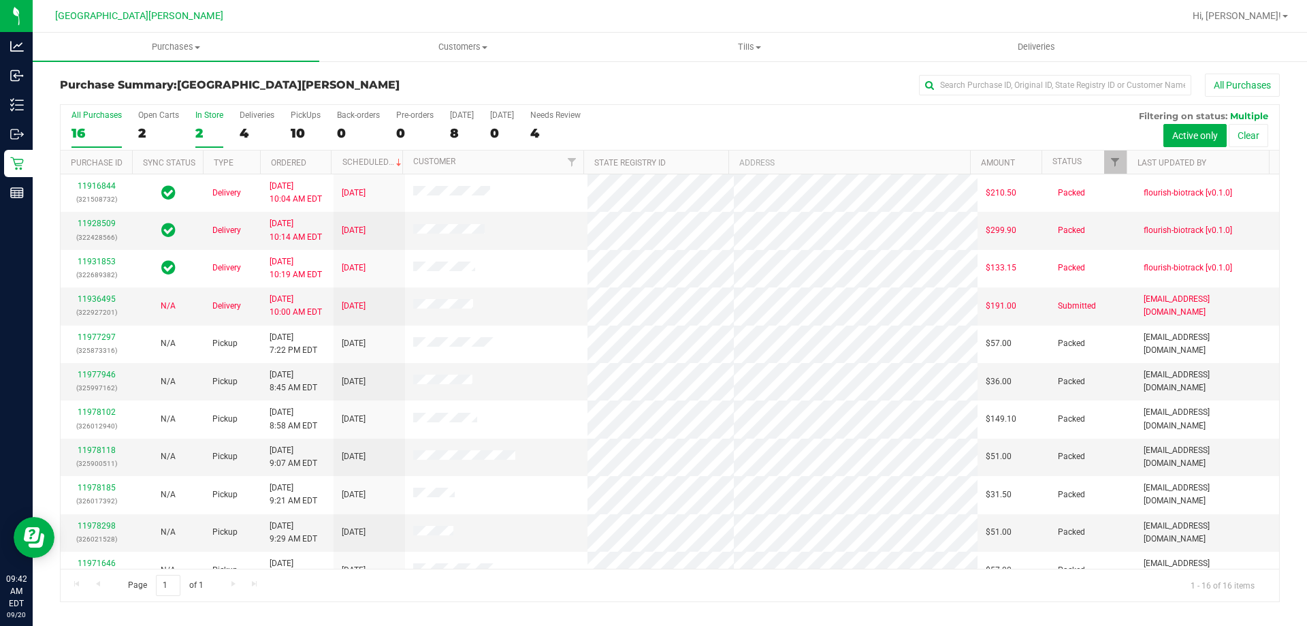
click at [204, 118] on div "In Store" at bounding box center [209, 115] width 28 height 10
click at [0, 0] on input "In Store 2" at bounding box center [0, 0] width 0 height 0
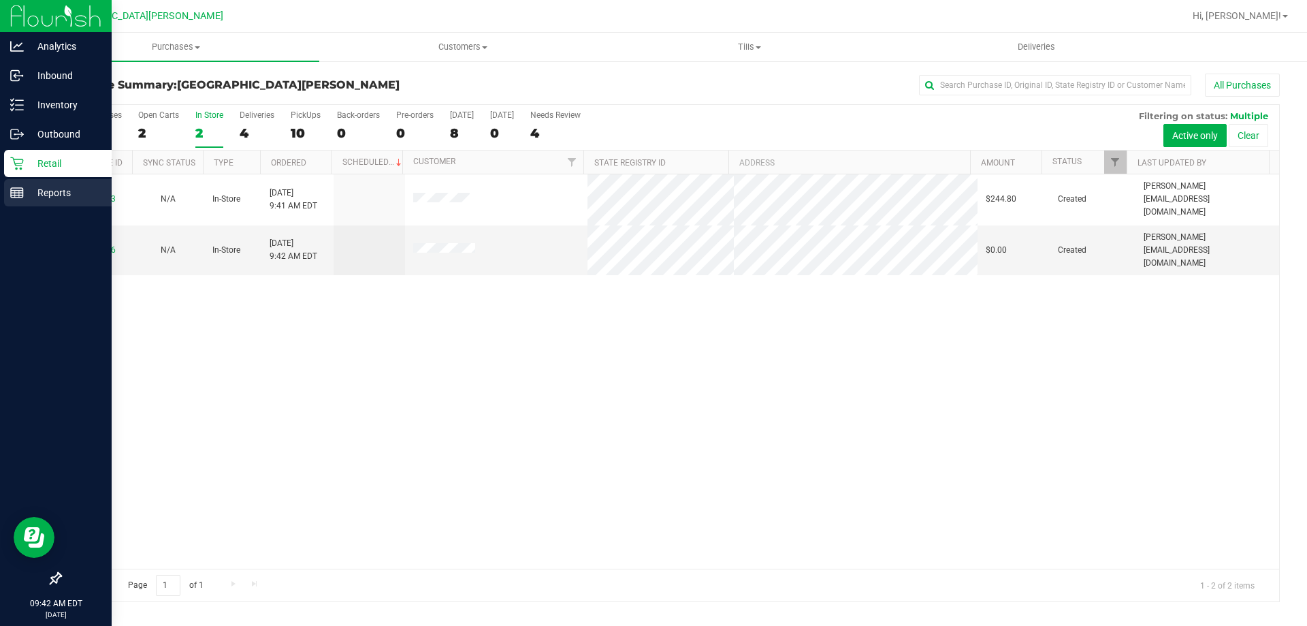
click at [0, 187] on link "Reports" at bounding box center [56, 193] width 112 height 29
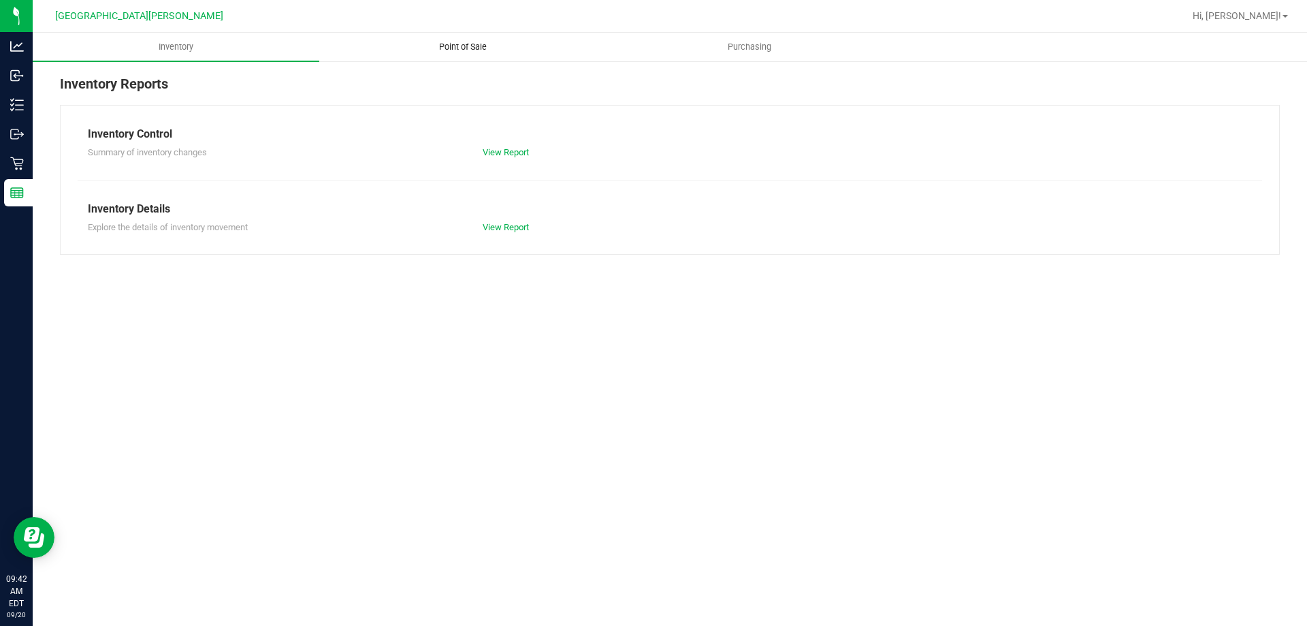
click at [442, 44] on span "Point of Sale" at bounding box center [463, 47] width 84 height 12
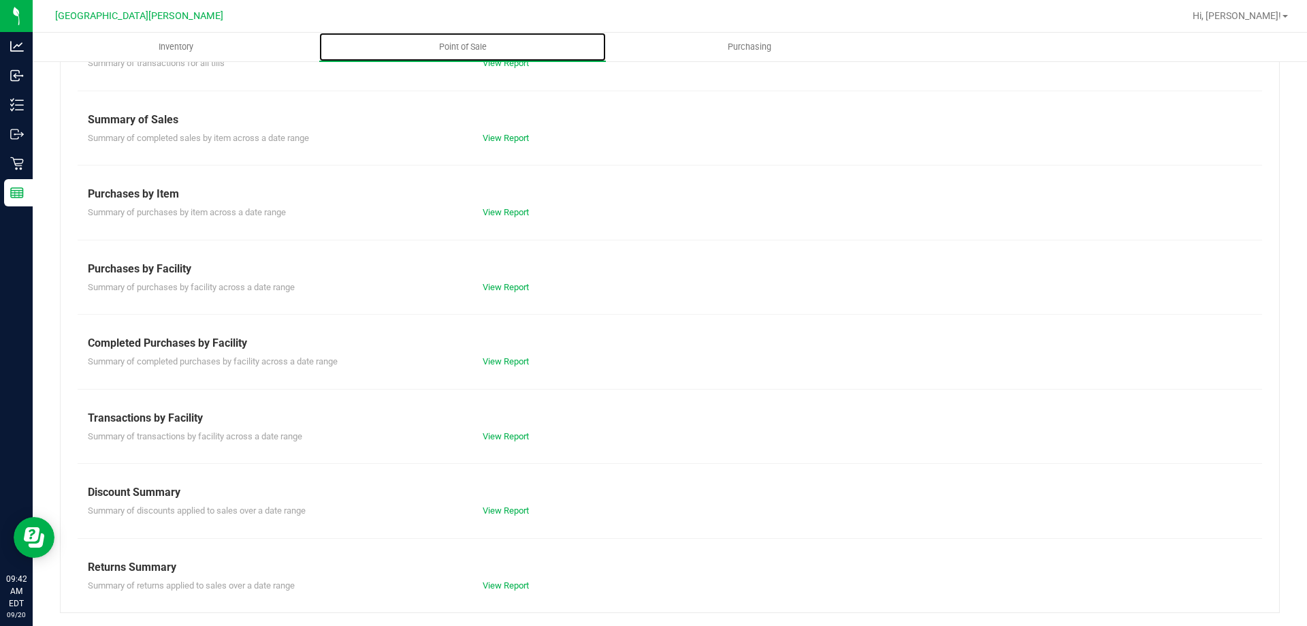
scroll to position [90, 0]
click at [511, 359] on link "View Report" at bounding box center [506, 360] width 46 height 10
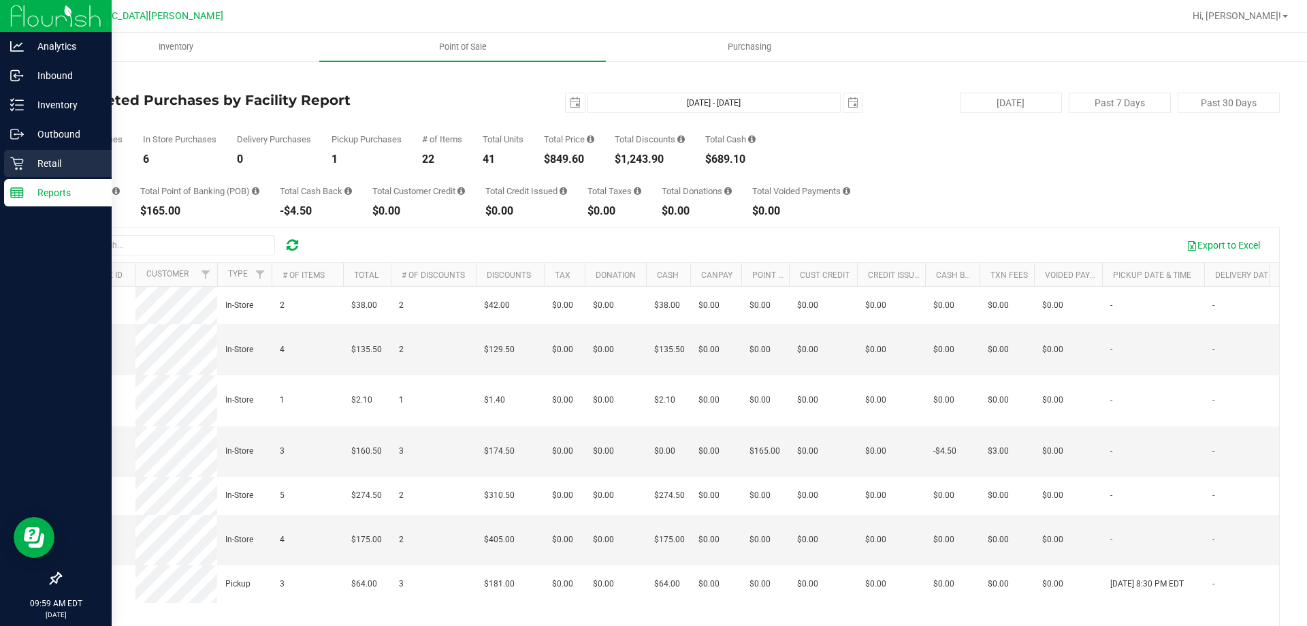
click at [23, 166] on icon at bounding box center [17, 164] width 14 height 14
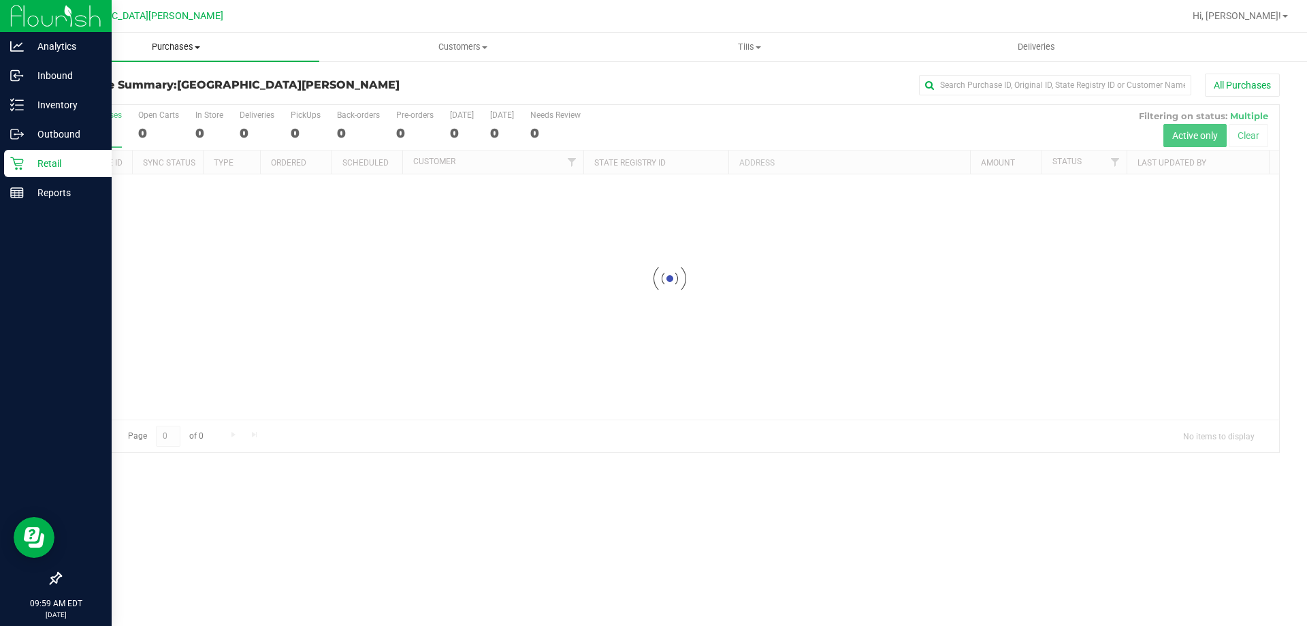
click at [188, 52] on span "Purchases" at bounding box center [176, 47] width 287 height 12
click at [102, 102] on span "Fulfillment" at bounding box center [75, 99] width 84 height 12
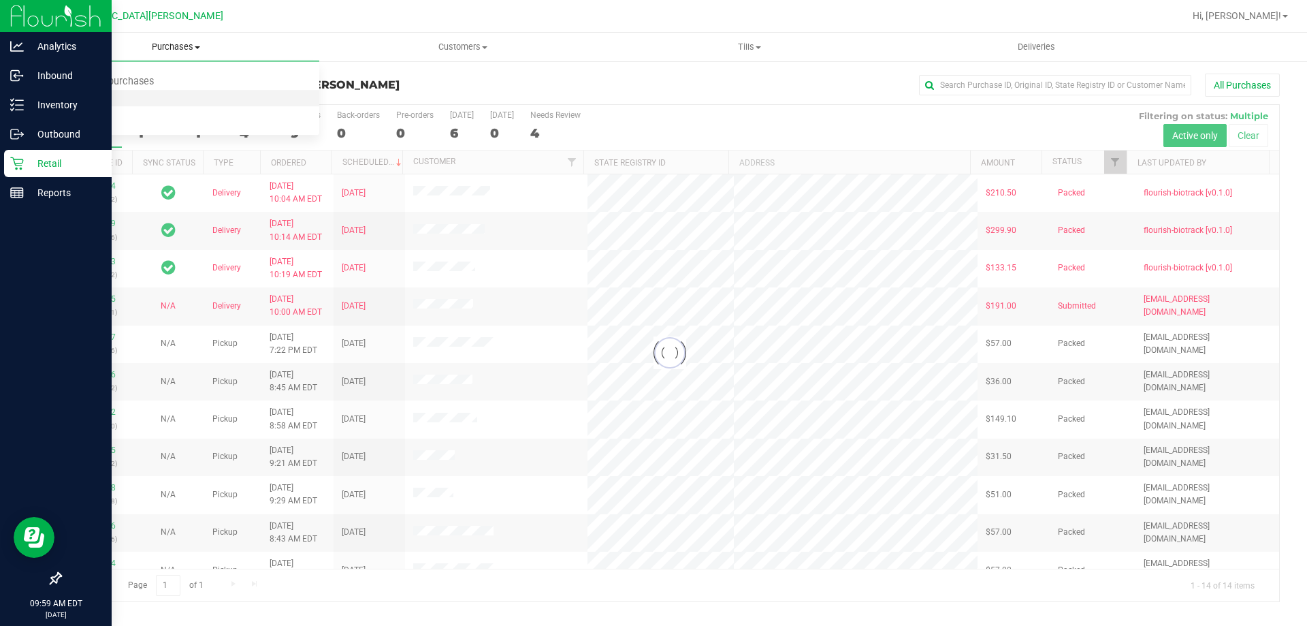
click at [102, 102] on span "Fulfillment" at bounding box center [75, 99] width 84 height 12
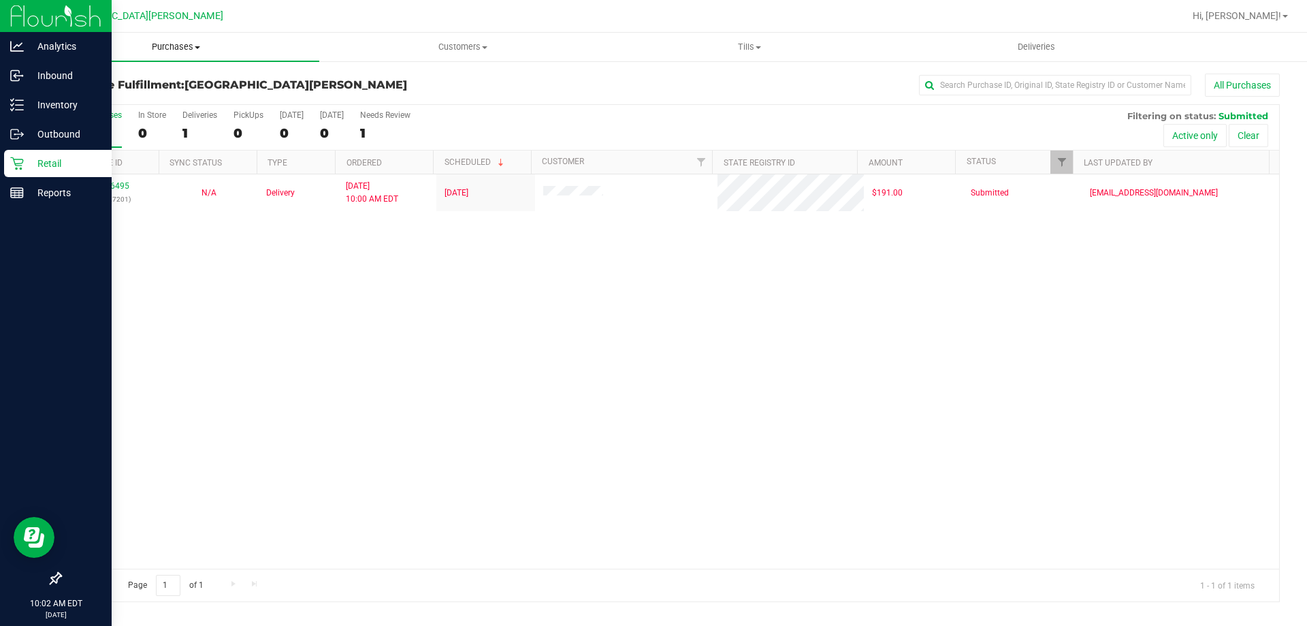
click at [176, 47] on span "Purchases" at bounding box center [176, 47] width 287 height 12
click at [148, 93] on li "Fulfillment" at bounding box center [176, 99] width 287 height 16
